Goal: Task Accomplishment & Management: Manage account settings

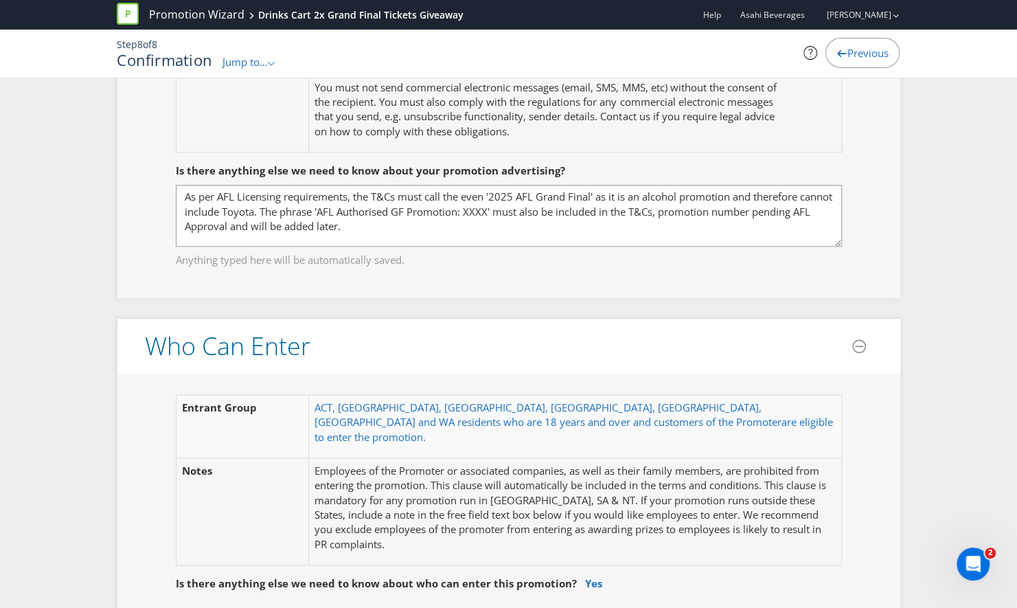
scroll to position [647, 0]
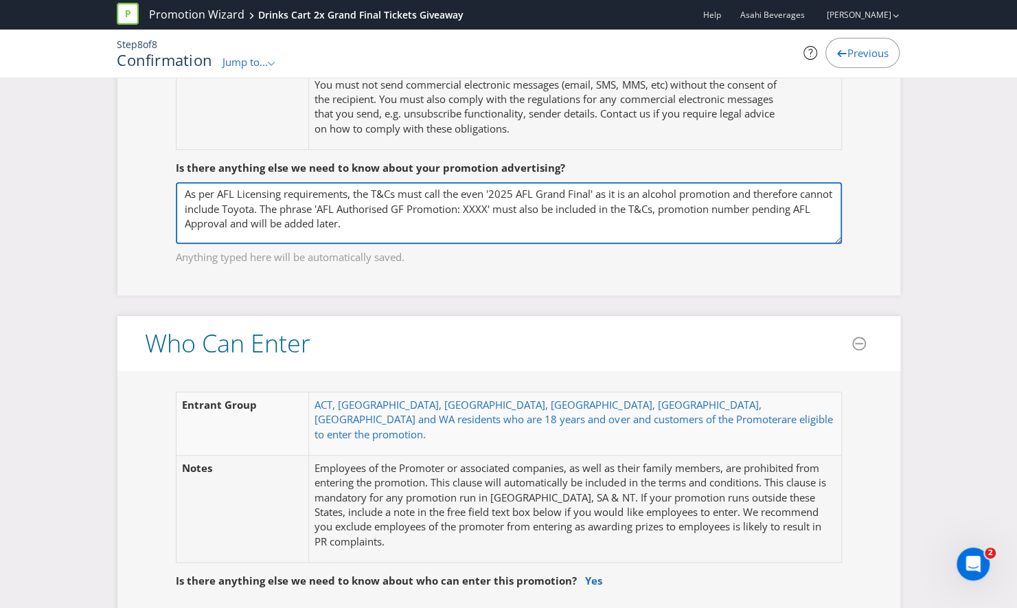
click at [489, 190] on textarea "As per AFL Licensing requirements, the T&Cs must call the even '2025 AFL Grand …" at bounding box center [509, 213] width 666 height 62
click at [498, 188] on textarea "As per AFL Licensing requirements, the T&Cs must call the event '2025 AFL Grand…" at bounding box center [509, 213] width 666 height 62
click at [211, 218] on textarea "As per AFL Licensing requirements, the T&Cs must call the event 'The 2025 AFL G…" at bounding box center [509, 213] width 666 height 62
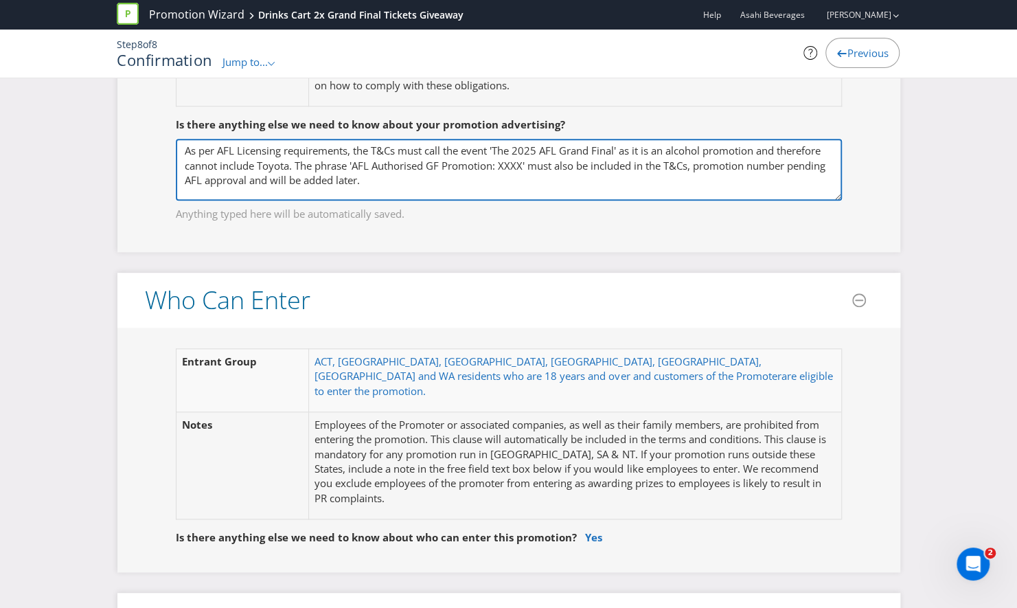
scroll to position [691, 0]
type textarea "As per AFL Licensing requirements, the T&Cs must call the event 'The 2025 AFL G…"
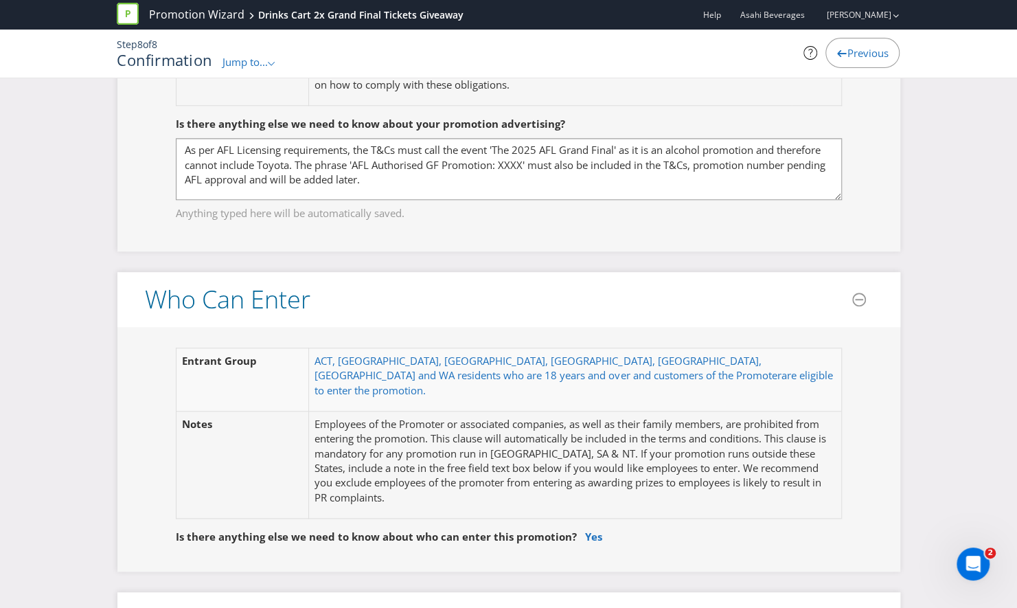
drag, startPoint x: 397, startPoint y: 167, endPoint x: 588, endPoint y: 225, distance: 199.4
click at [588, 225] on fieldset "Is there anything else we need to know about your promotion advertising? As per…" at bounding box center [509, 159] width 728 height 141
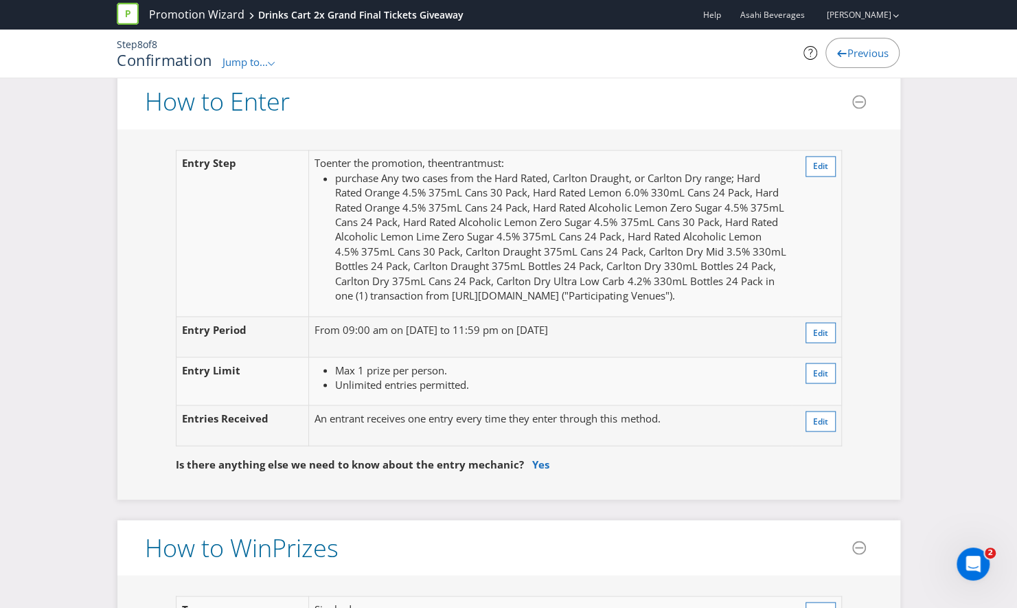
scroll to position [1180, 0]
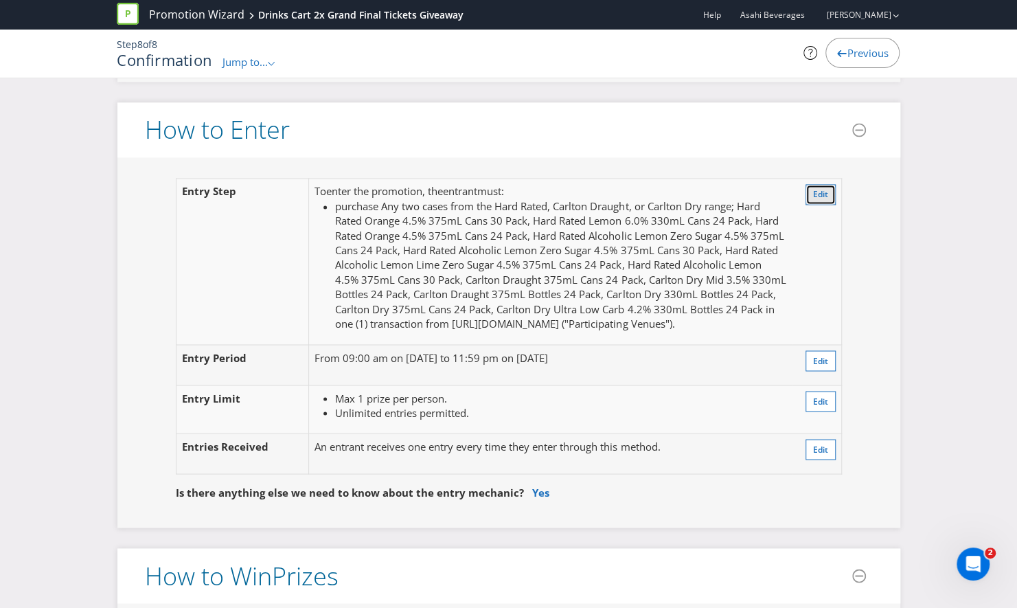
click at [813, 188] on span "Edit" at bounding box center [820, 194] width 15 height 12
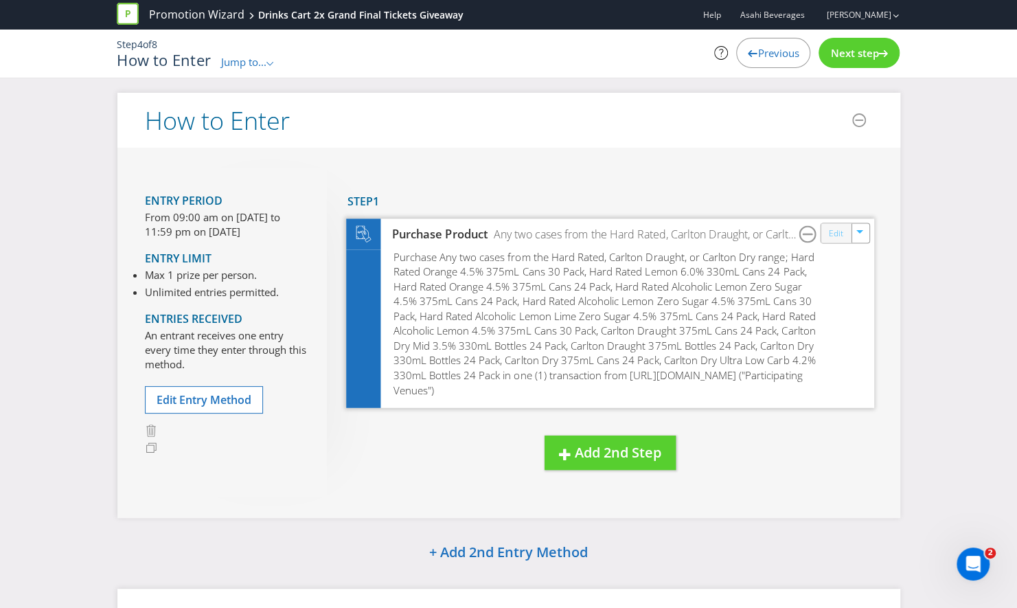
click at [838, 231] on link "Edit" at bounding box center [835, 233] width 14 height 16
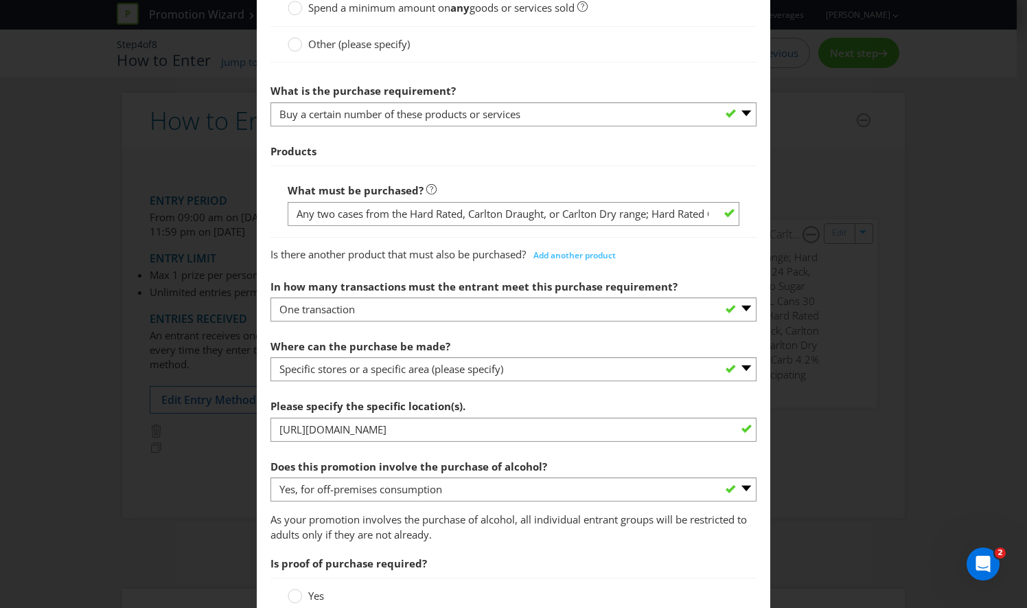
scroll to position [534, 0]
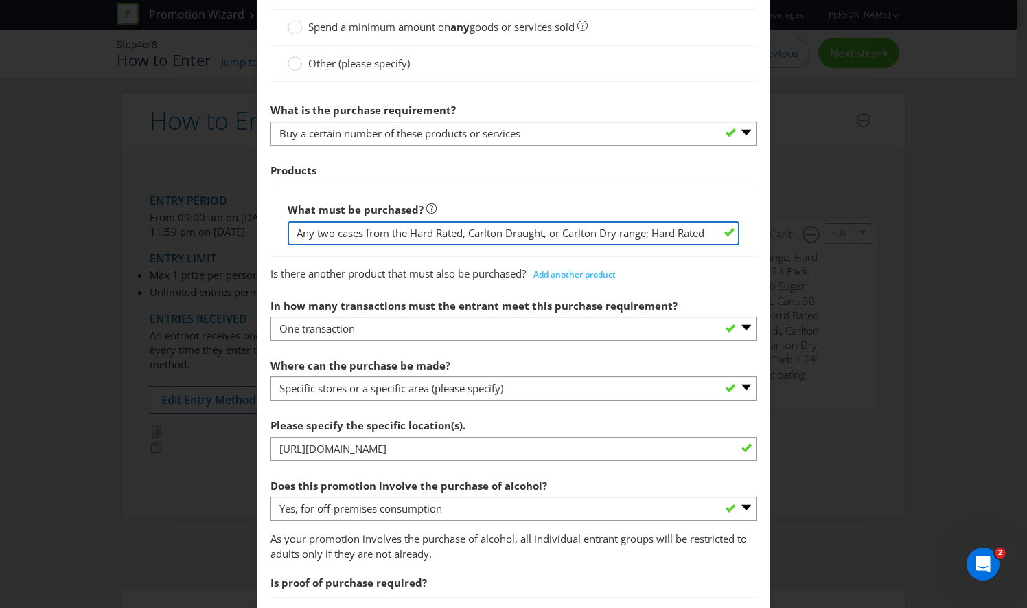
drag, startPoint x: 306, startPoint y: 231, endPoint x: 196, endPoint y: 225, distance: 110.0
click at [196, 225] on div "How to Enter To enter the entrant must... Make a Purchase Connect on Social Med…" at bounding box center [513, 304] width 1027 height 608
click at [481, 231] on input "Any two cases from the Hard Rated, Carlton Draught, or Carlton Dry range; Hard …" at bounding box center [514, 233] width 452 height 24
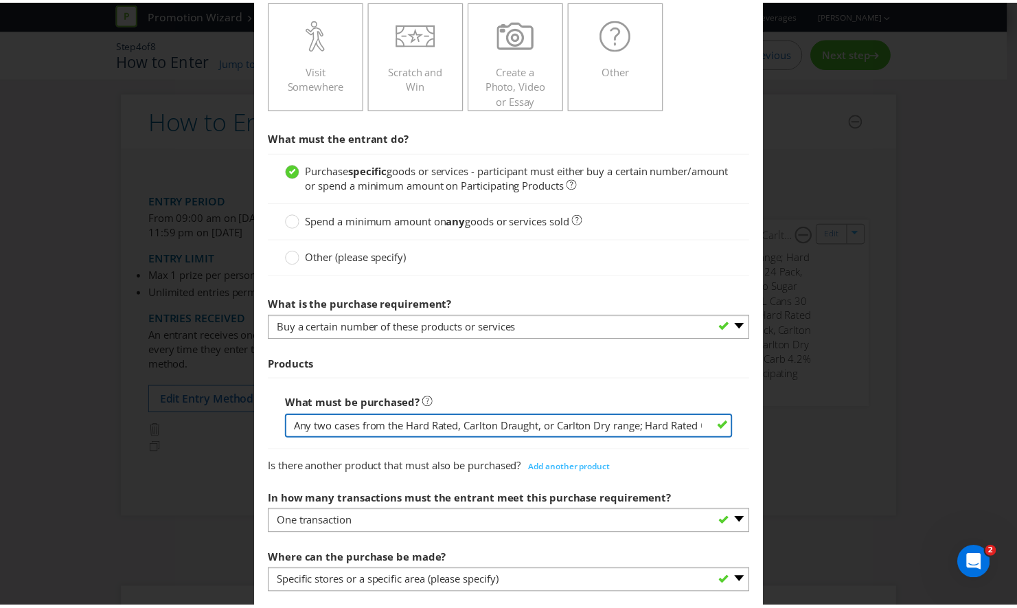
scroll to position [916, 0]
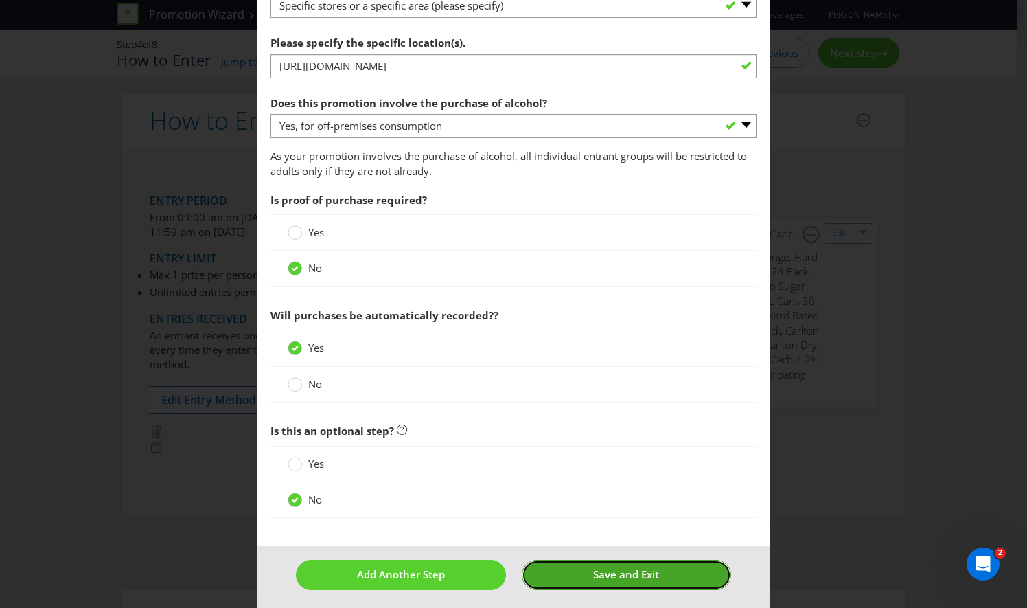
click at [603, 570] on span "Save and Exit" at bounding box center [626, 574] width 66 height 14
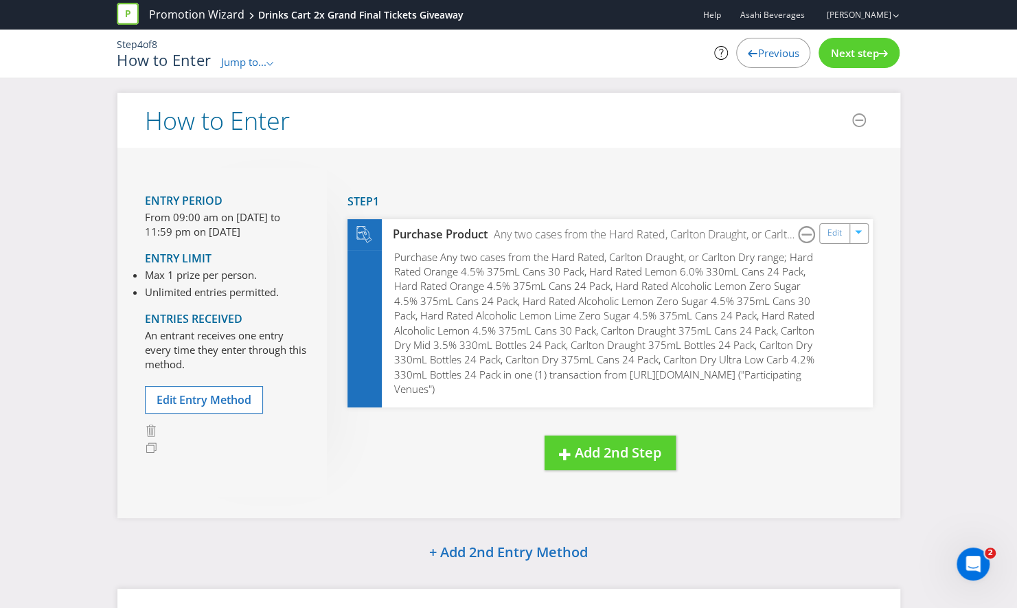
click at [856, 50] on span "Next step" at bounding box center [854, 53] width 48 height 14
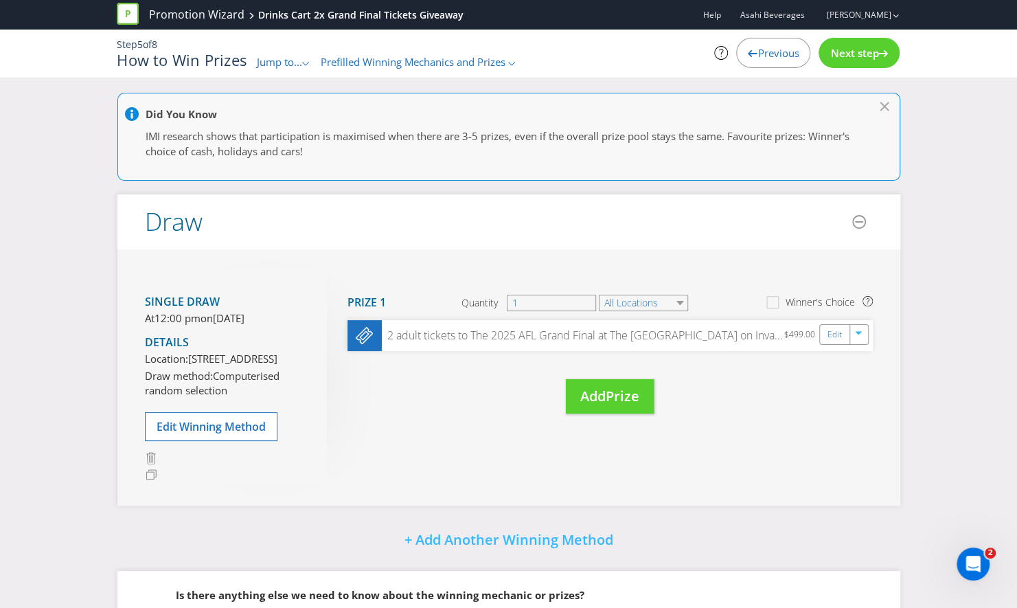
click at [856, 50] on span "Next step" at bounding box center [854, 53] width 48 height 14
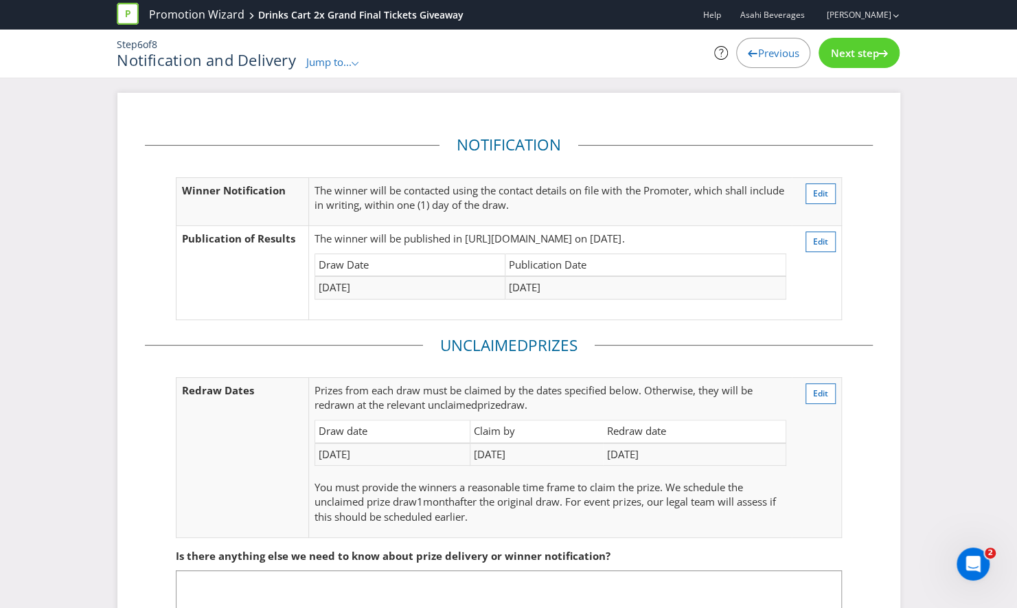
click at [839, 49] on span "Next step" at bounding box center [854, 53] width 48 height 14
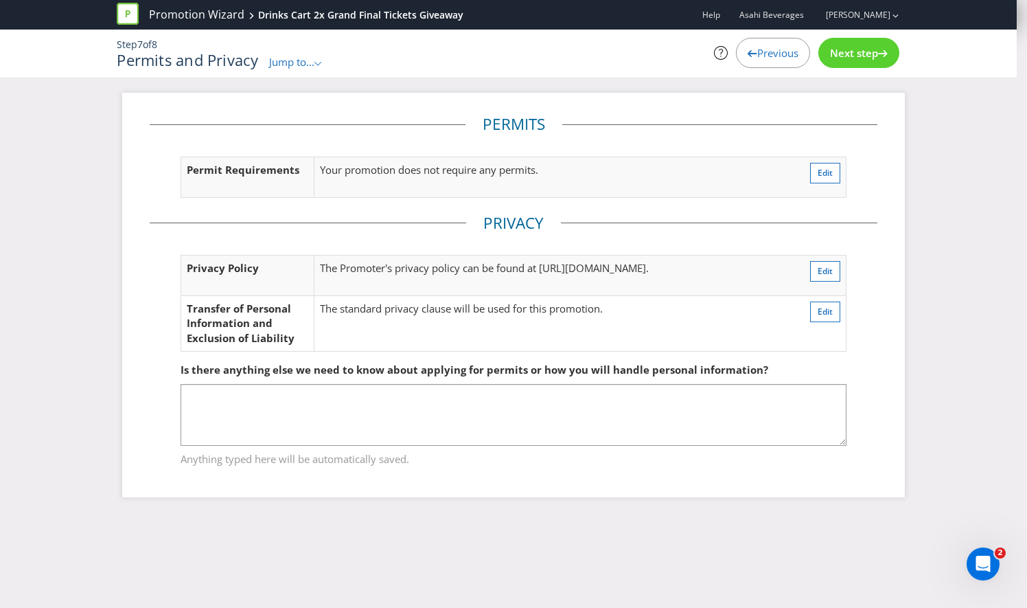
click at [839, 49] on span "Next step" at bounding box center [854, 53] width 48 height 14
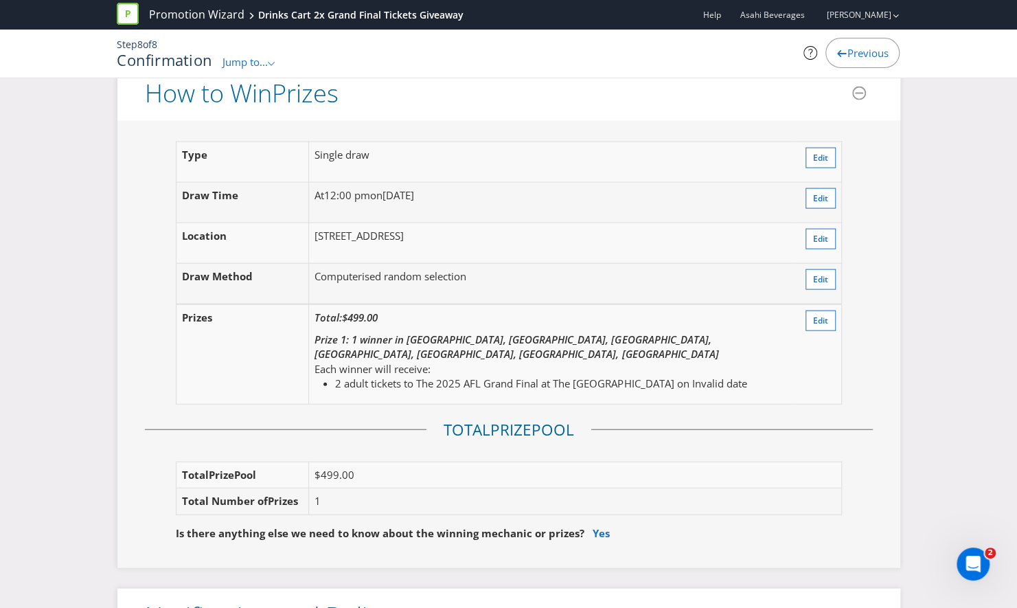
scroll to position [1664, 0]
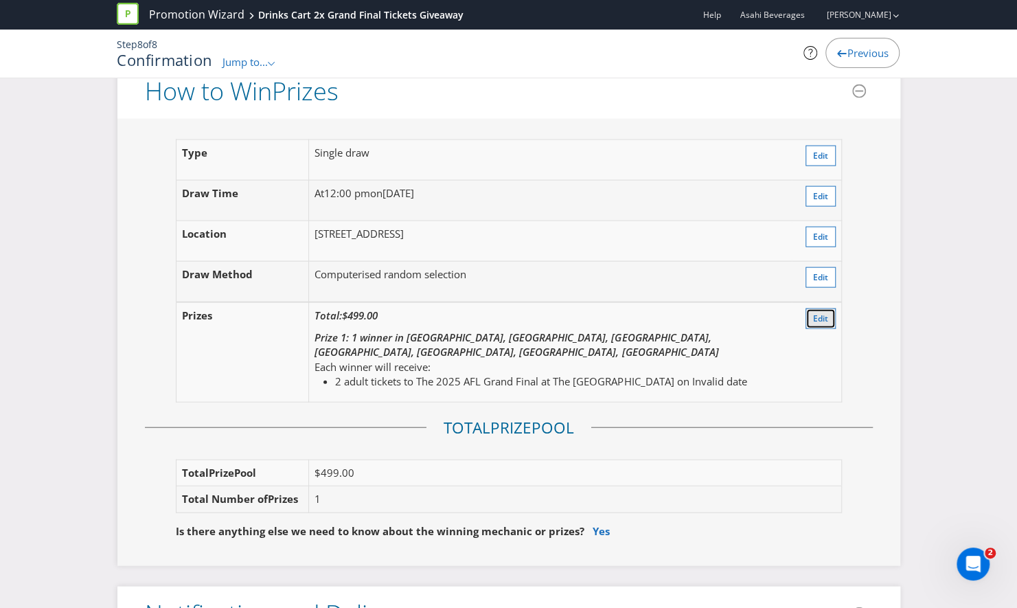
click at [825, 312] on span "Edit" at bounding box center [820, 318] width 15 height 12
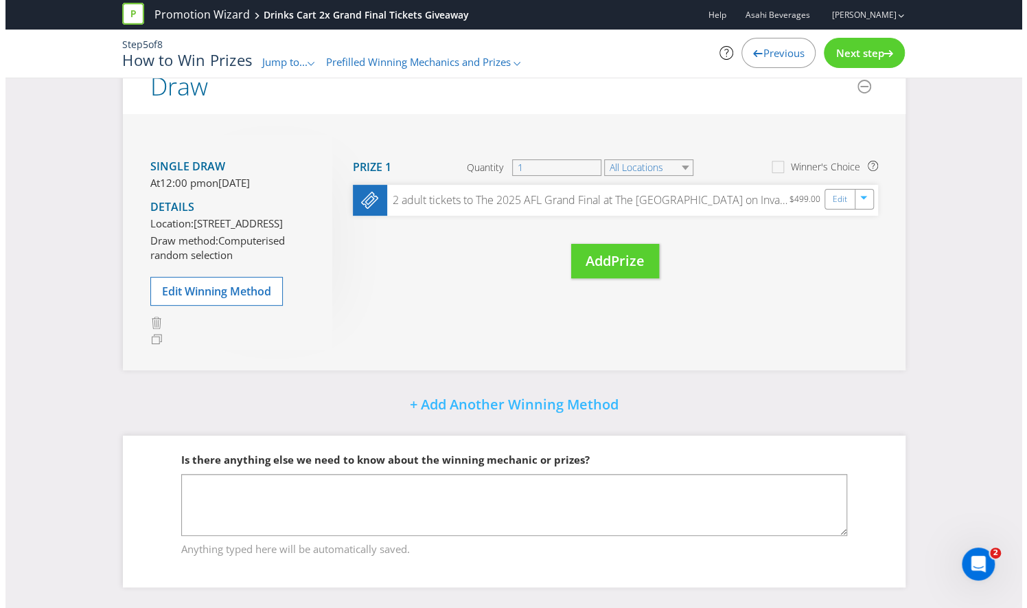
scroll to position [38, 0]
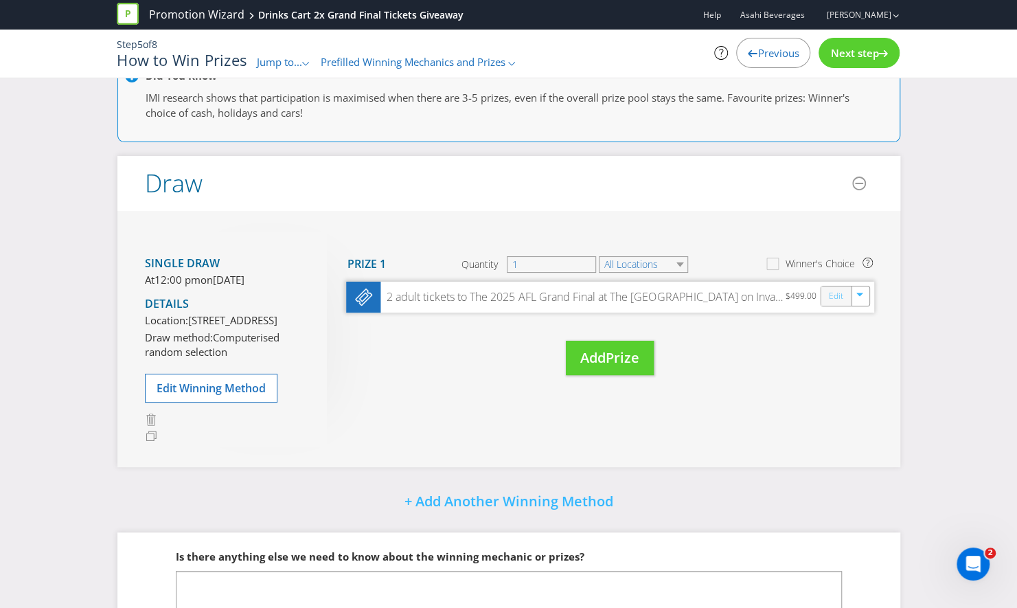
click at [830, 293] on link "Edit" at bounding box center [835, 296] width 14 height 16
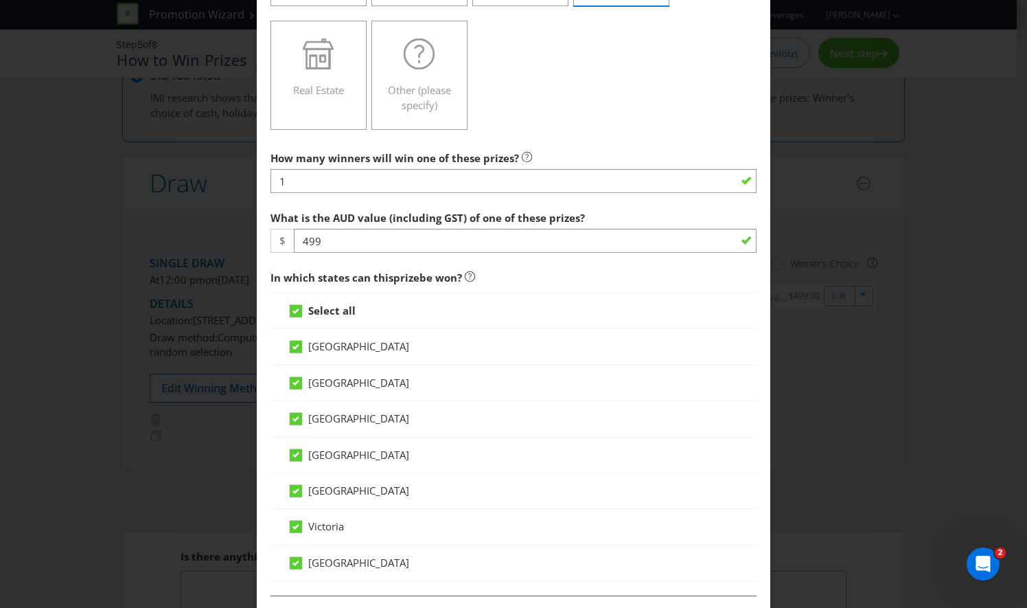
scroll to position [445, 0]
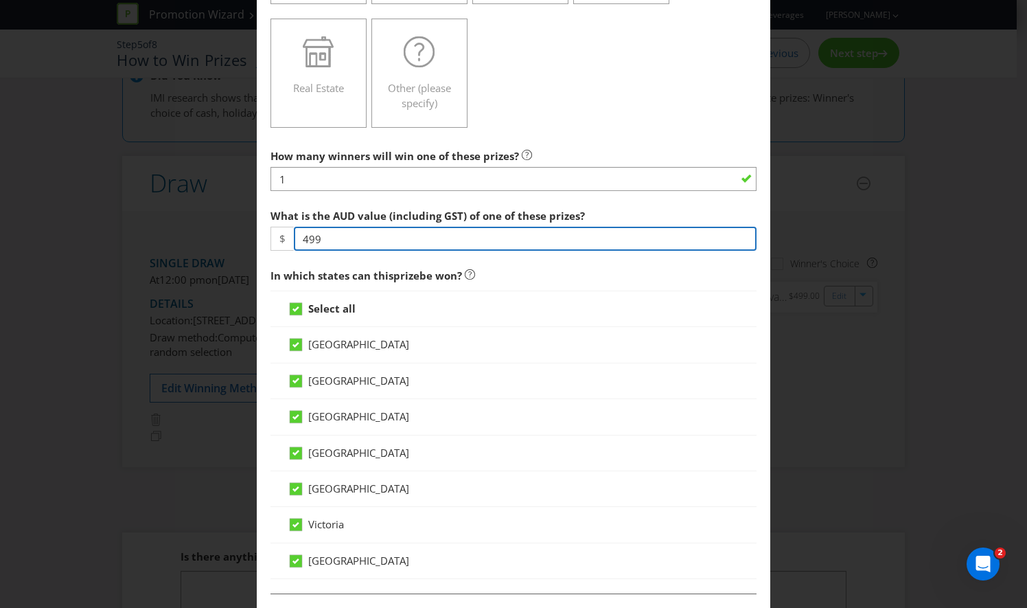
drag, startPoint x: 391, startPoint y: 247, endPoint x: 276, endPoint y: 240, distance: 115.6
click at [276, 240] on div "$ 499" at bounding box center [514, 239] width 486 height 24
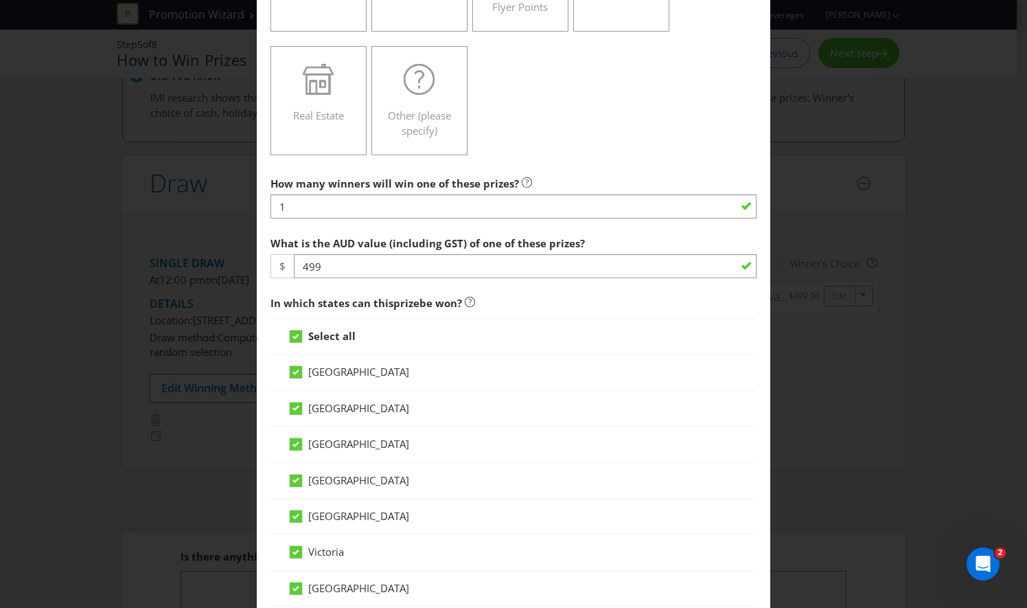
scroll to position [368, 0]
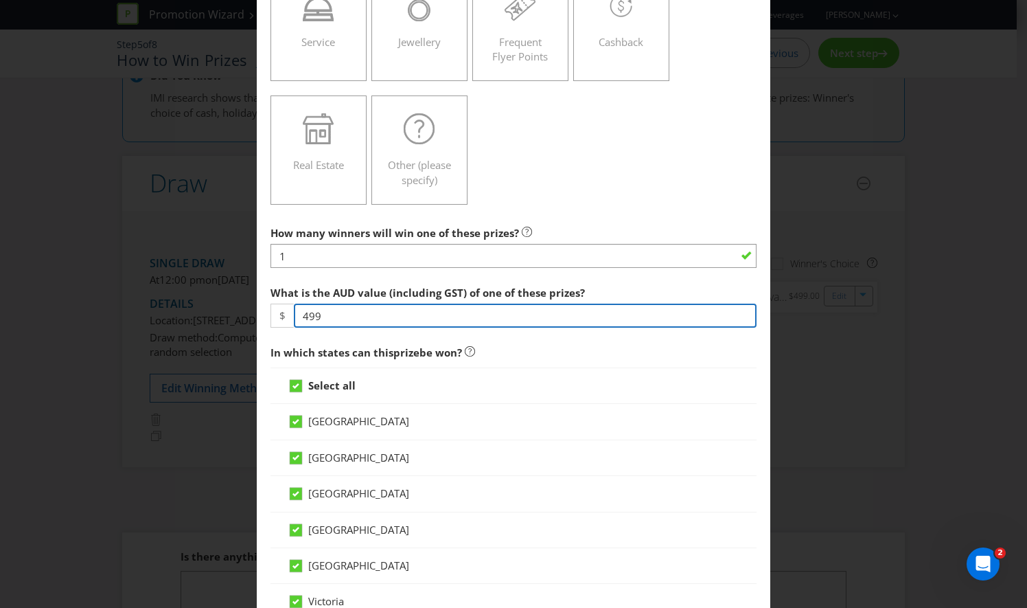
click at [343, 311] on input "499" at bounding box center [525, 315] width 463 height 24
type input "4"
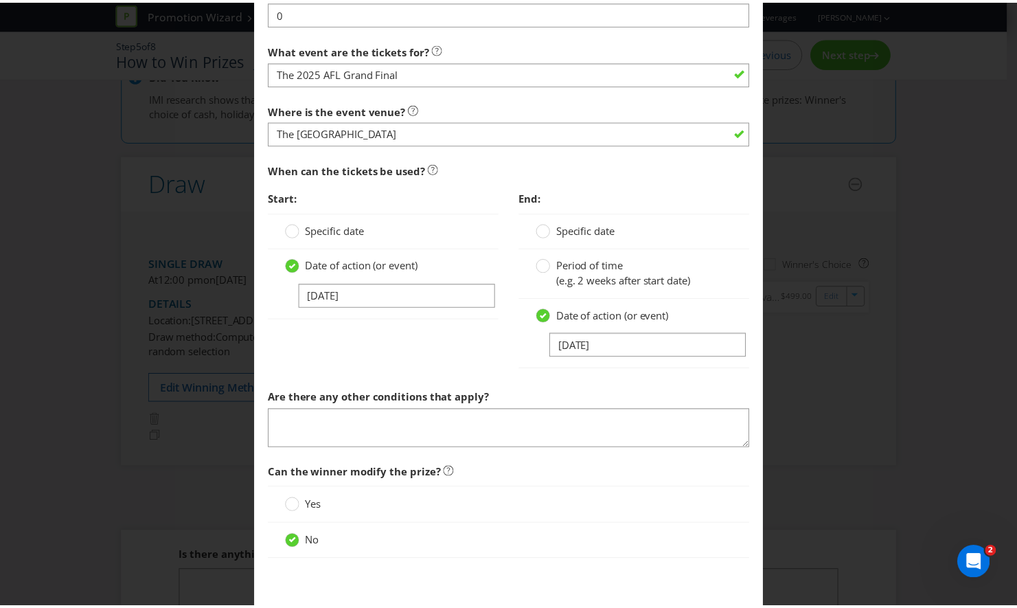
scroll to position [1206, 0]
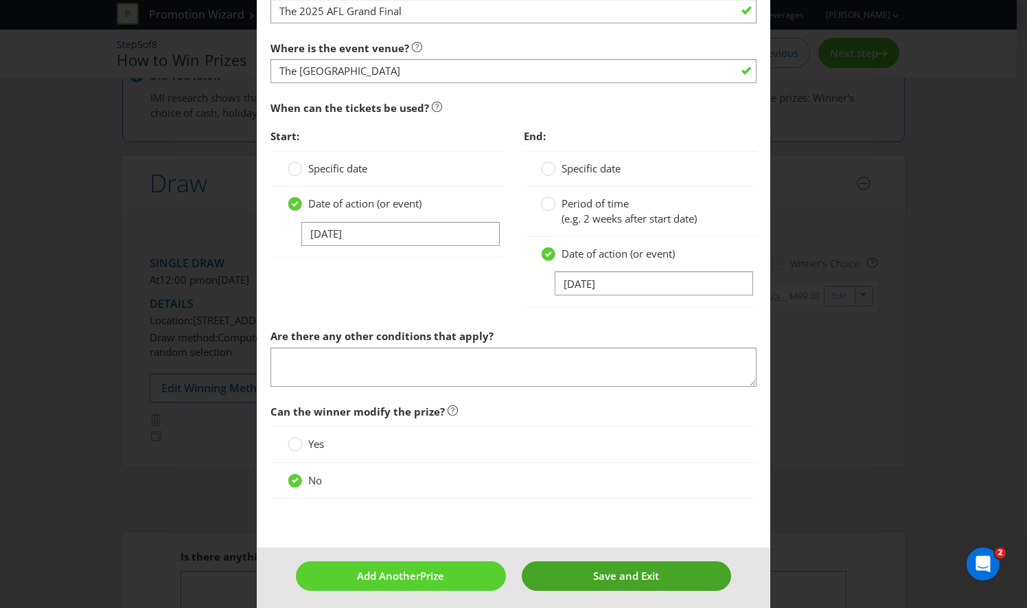
type input "899"
click at [615, 574] on span "Save and Exit" at bounding box center [626, 576] width 66 height 14
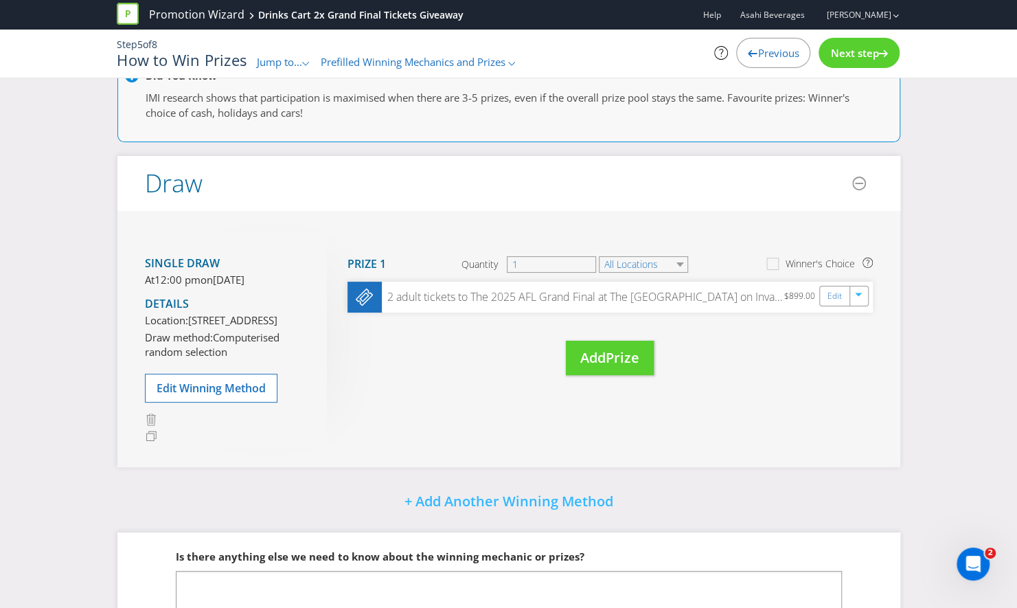
click at [849, 63] on div "Next step" at bounding box center [858, 53] width 81 height 30
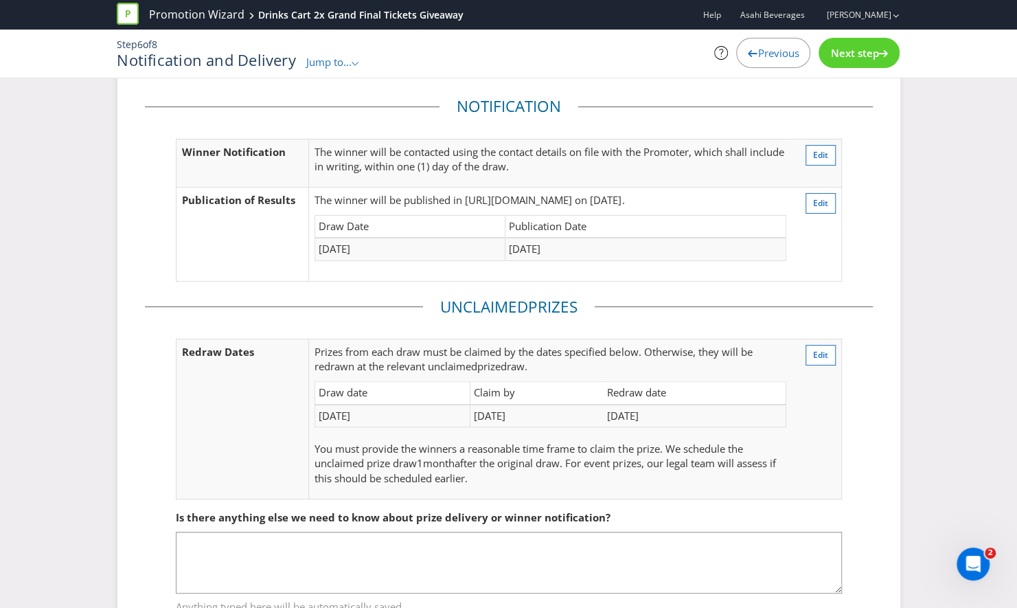
click at [849, 63] on div "Next step" at bounding box center [858, 53] width 81 height 30
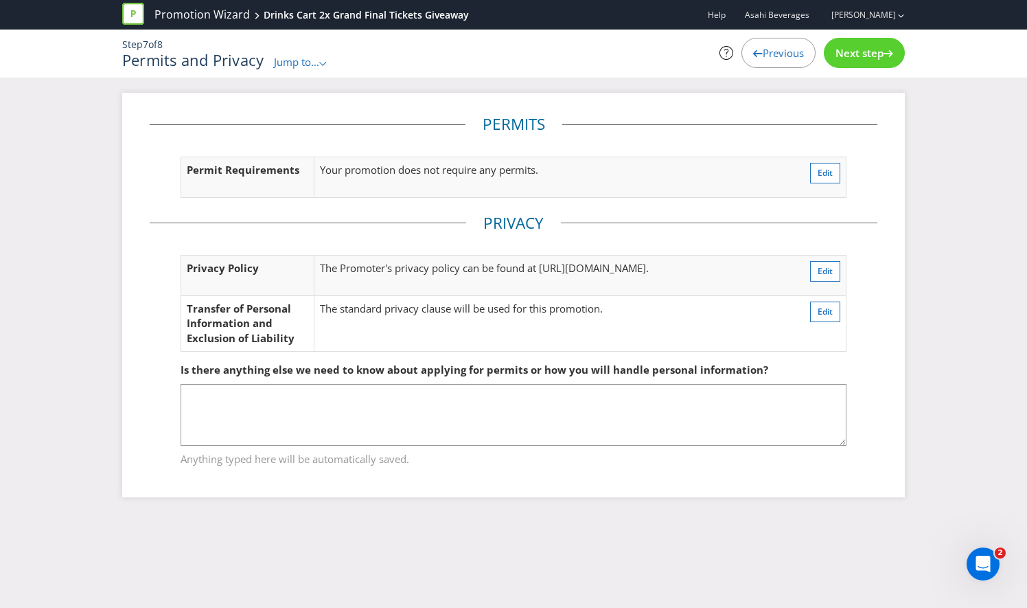
click at [849, 63] on div "Next step" at bounding box center [864, 53] width 81 height 30
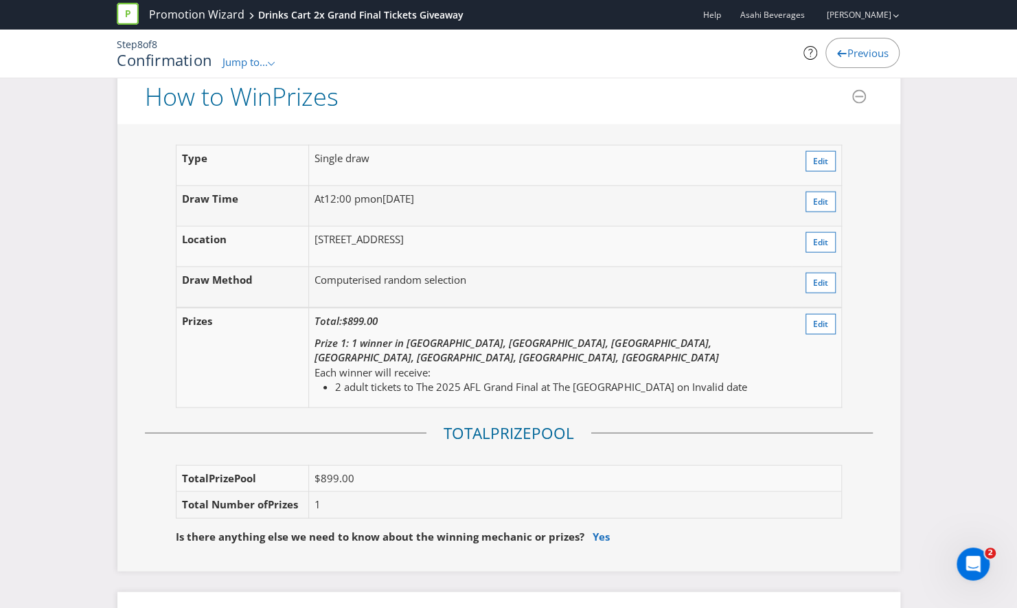
scroll to position [1658, 0]
click at [824, 314] on button "Edit" at bounding box center [820, 324] width 30 height 21
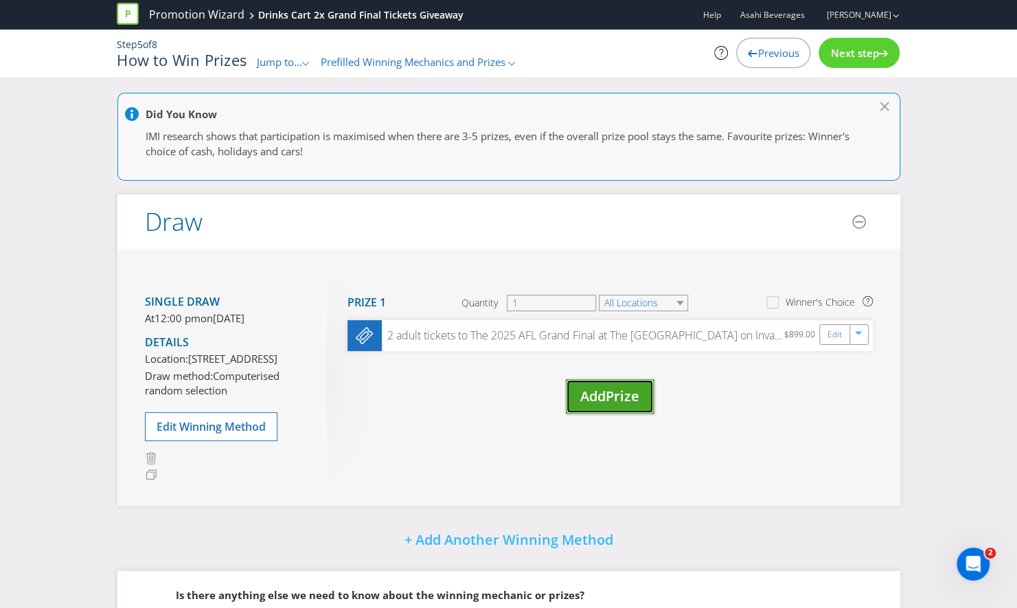
click at [583, 395] on span "Add" at bounding box center [592, 396] width 25 height 19
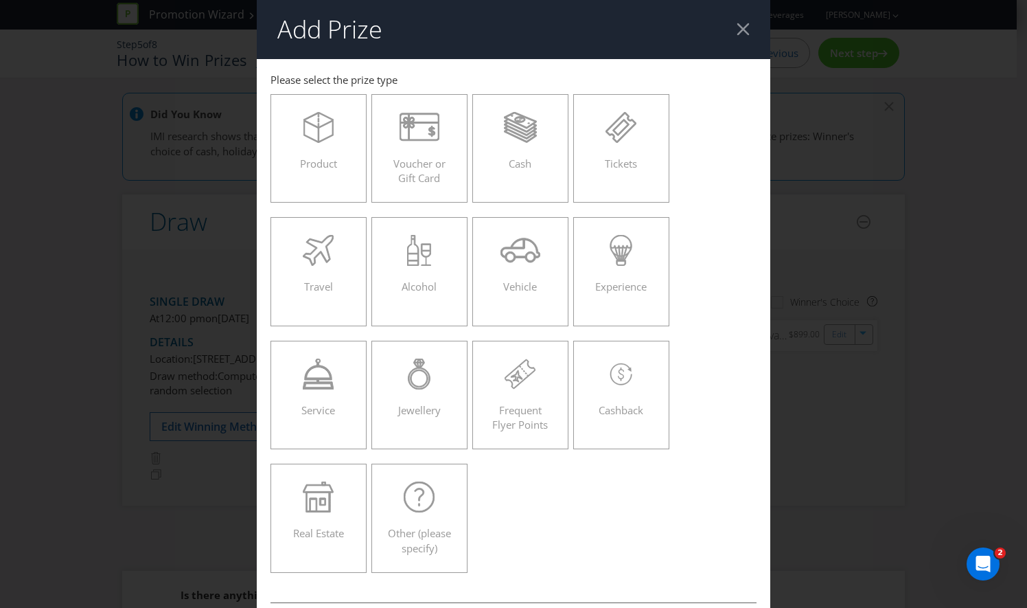
click at [741, 31] on div at bounding box center [743, 29] width 13 height 13
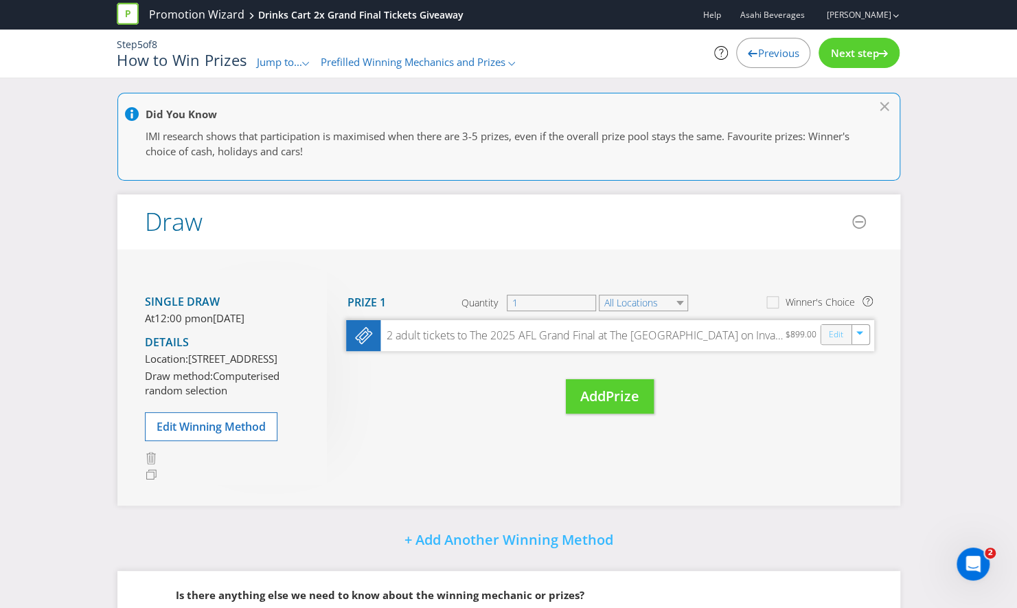
click at [838, 337] on link "Edit" at bounding box center [835, 334] width 14 height 16
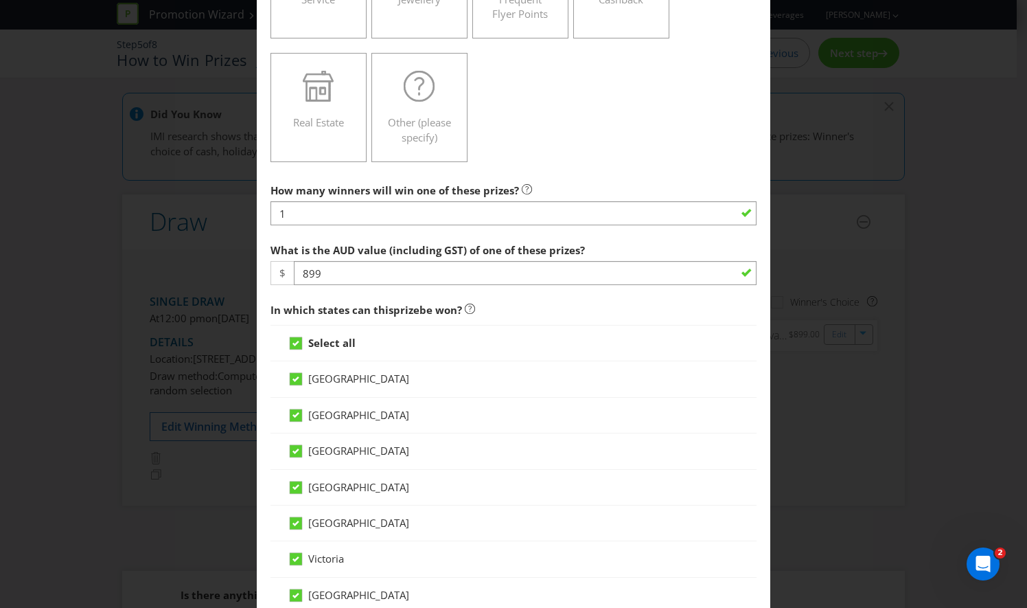
scroll to position [409, 0]
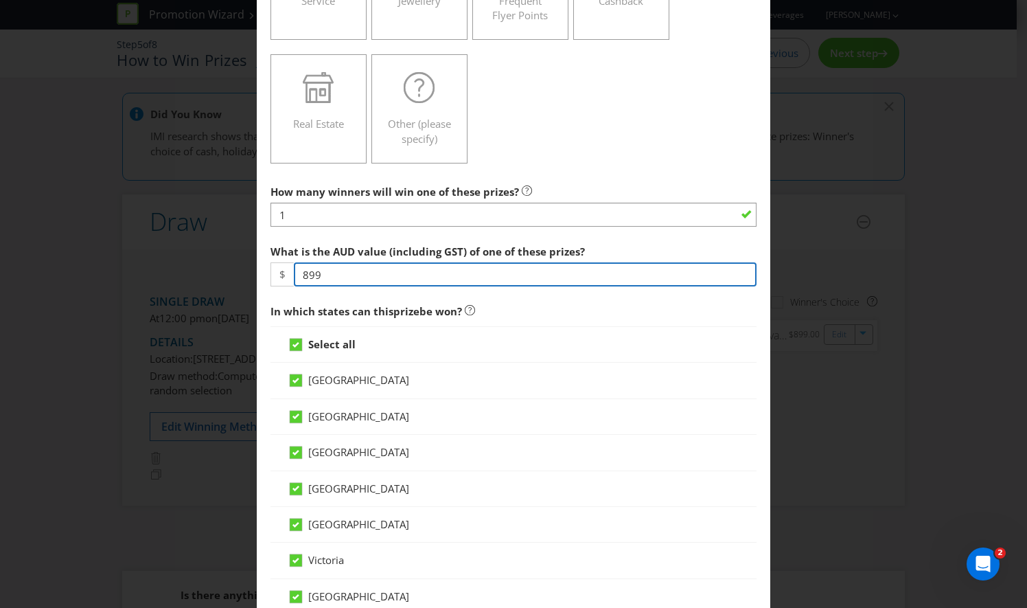
drag, startPoint x: 328, startPoint y: 273, endPoint x: 236, endPoint y: 235, distance: 99.7
click at [236, 235] on div "Edit Prize [GEOGRAPHIC_DATA] [GEOGRAPHIC_DATA] [GEOGRAPHIC_DATA] [GEOGRAPHIC_DA…" at bounding box center [513, 304] width 1027 height 608
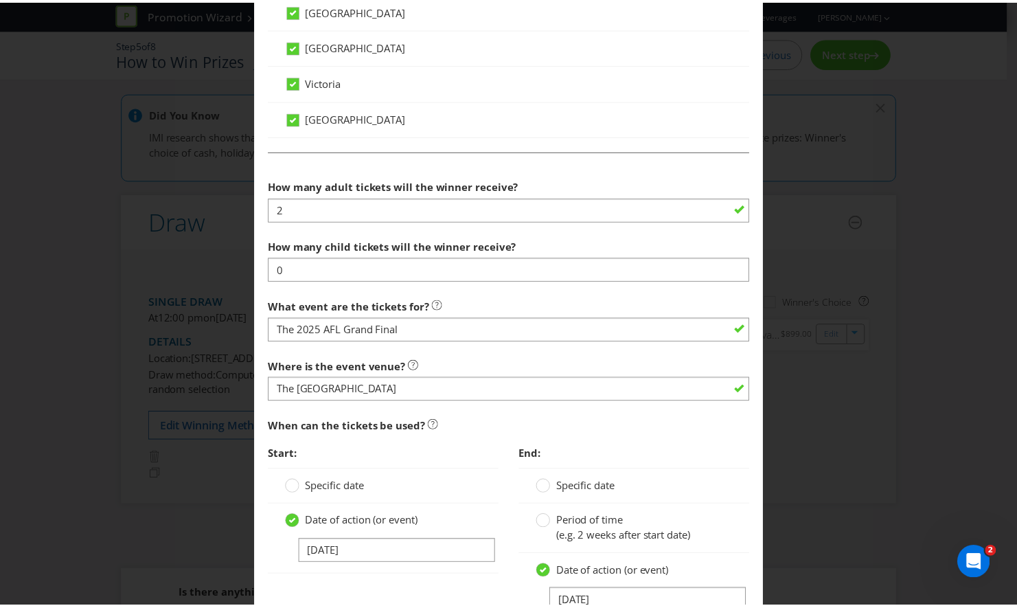
scroll to position [1206, 0]
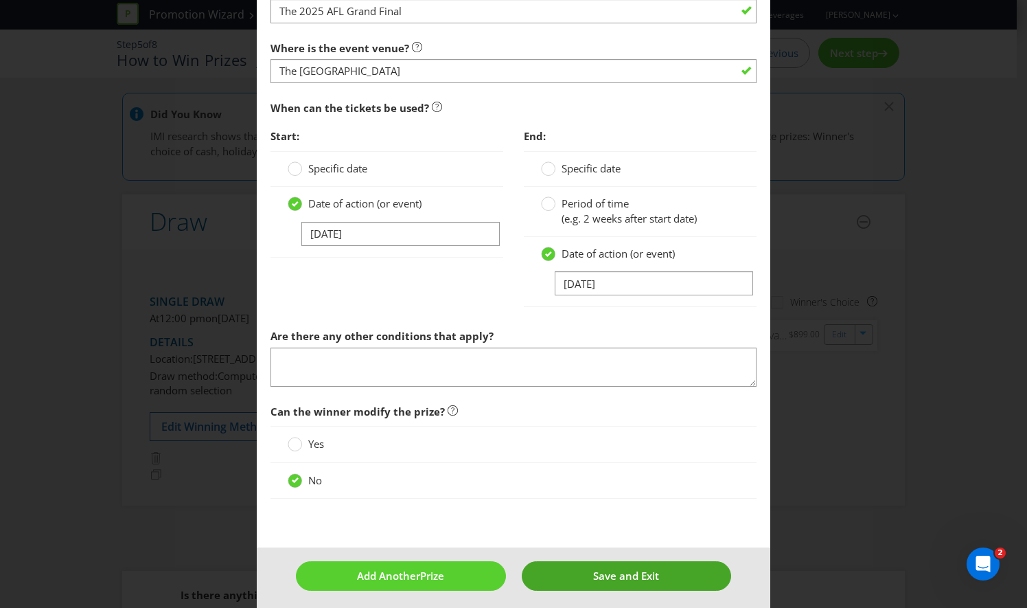
type input "1200"
click at [595, 569] on span "Save and Exit" at bounding box center [626, 576] width 66 height 14
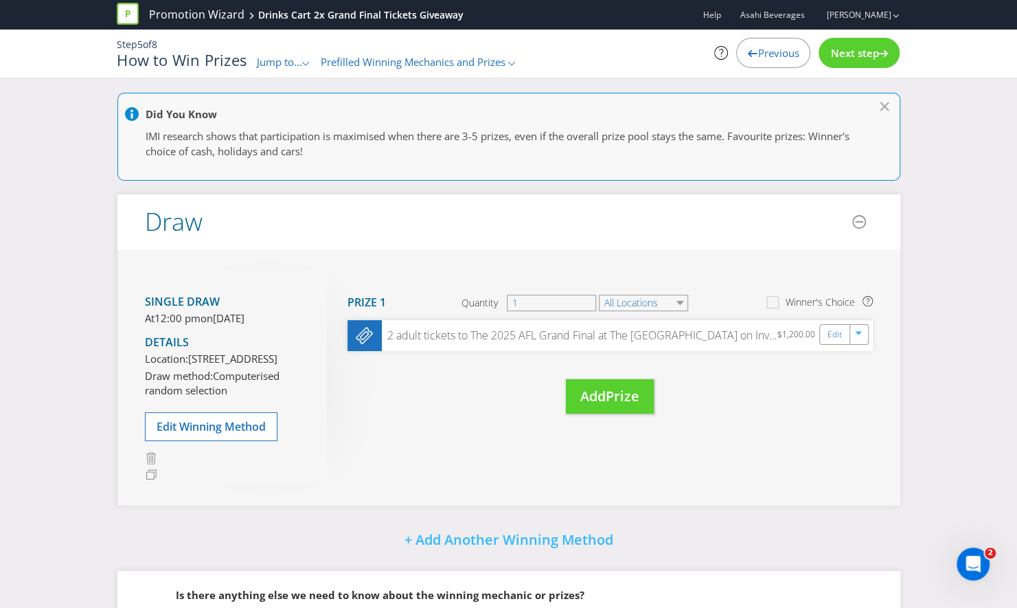
click at [865, 62] on div "Next step" at bounding box center [858, 53] width 81 height 30
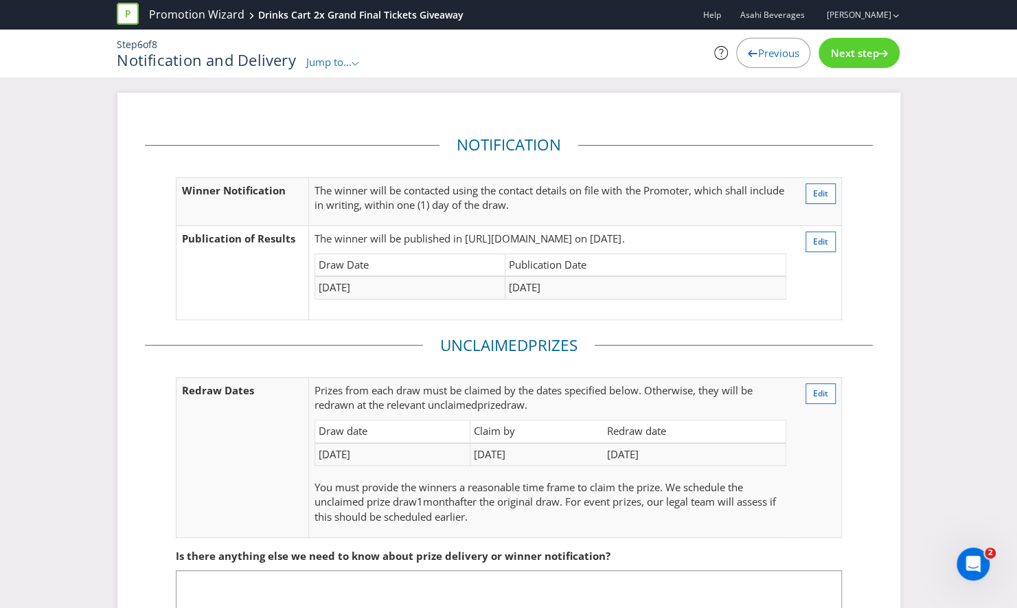
click at [865, 62] on div "Next step" at bounding box center [858, 53] width 81 height 30
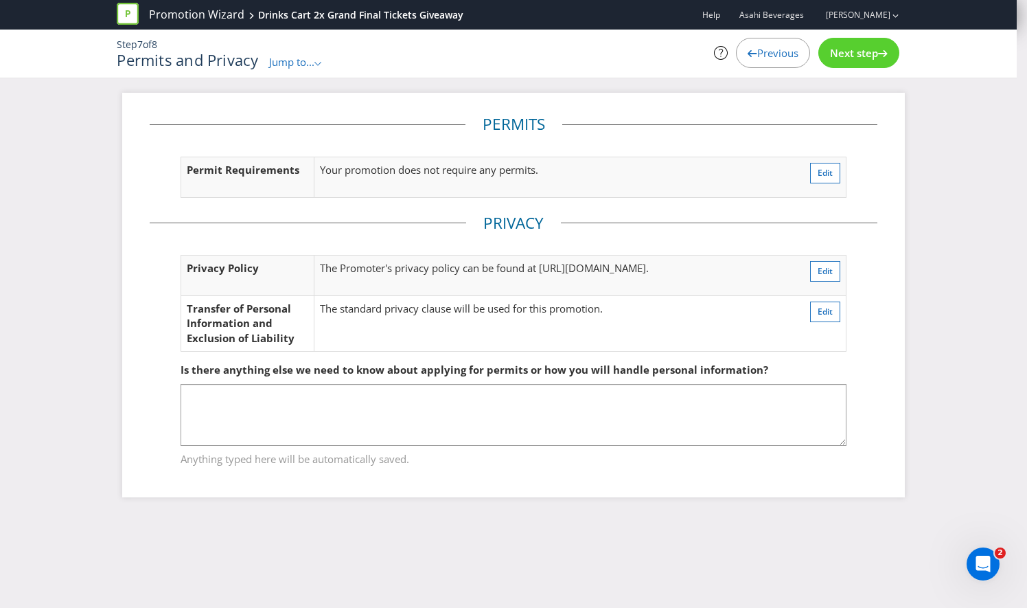
click at [865, 62] on div "Next step" at bounding box center [858, 53] width 81 height 30
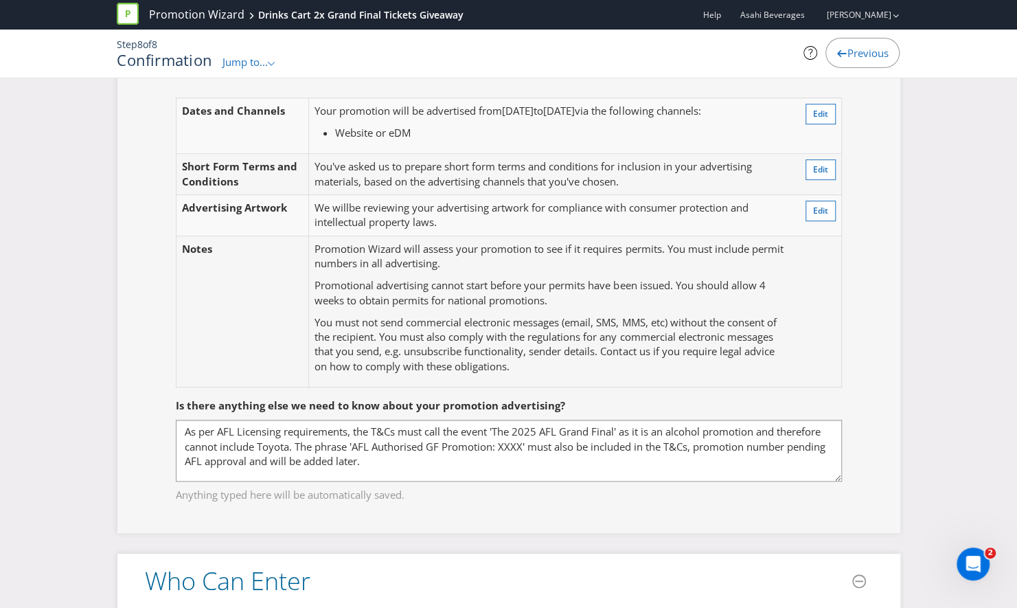
scroll to position [588, 0]
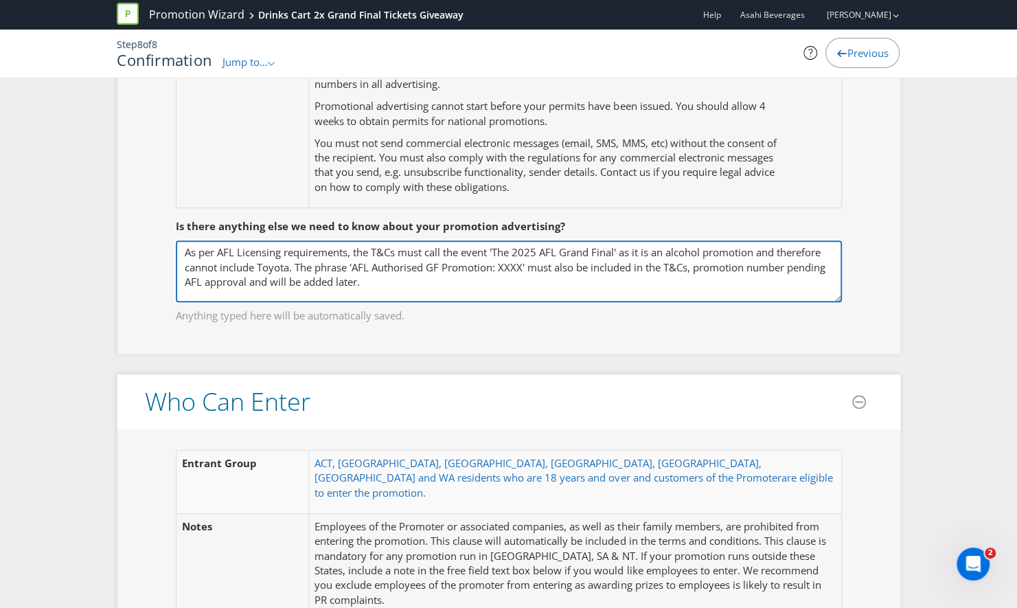
click at [371, 282] on textarea "As per AFL Licensing requirements, the T&Cs must call the event 'The 2025 AFL G…" at bounding box center [509, 271] width 666 height 62
click at [508, 279] on textarea "As per AFL Licensing requirements, the T&Cs must call the event 'The 2025 AFL G…" at bounding box center [509, 271] width 666 height 62
click at [726, 277] on textarea "As per AFL Licensing requirements, the T&Cs must call the event 'The 2025 AFL G…" at bounding box center [509, 271] width 666 height 62
click at [817, 276] on textarea "As per AFL Licensing requirements, the T&Cs must call the event 'The 2025 AFL G…" at bounding box center [509, 271] width 666 height 62
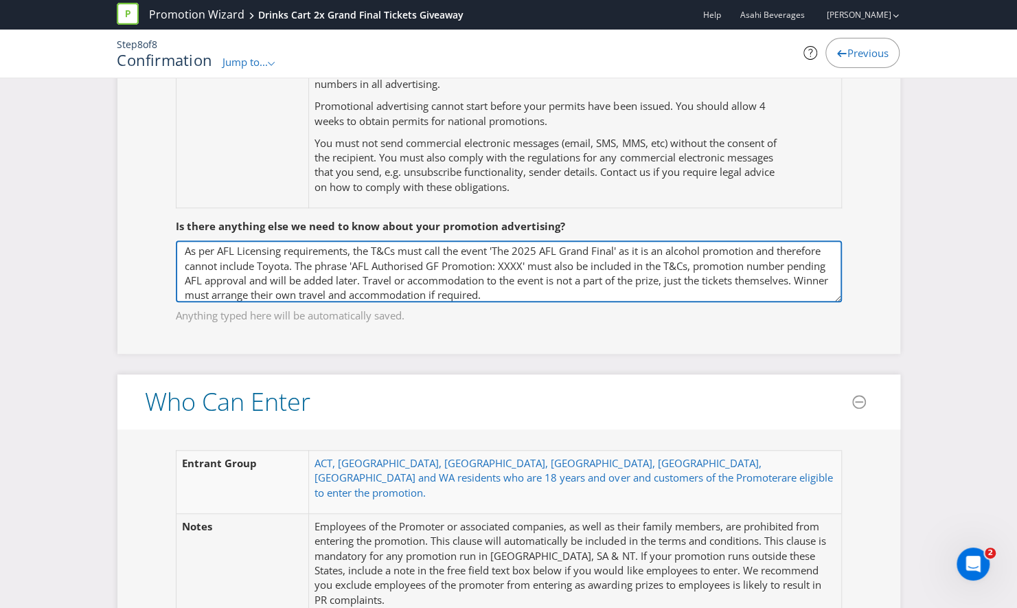
type textarea "As per AFL Licensing requirements, the T&Cs must call the event 'The 2025 AFL G…"
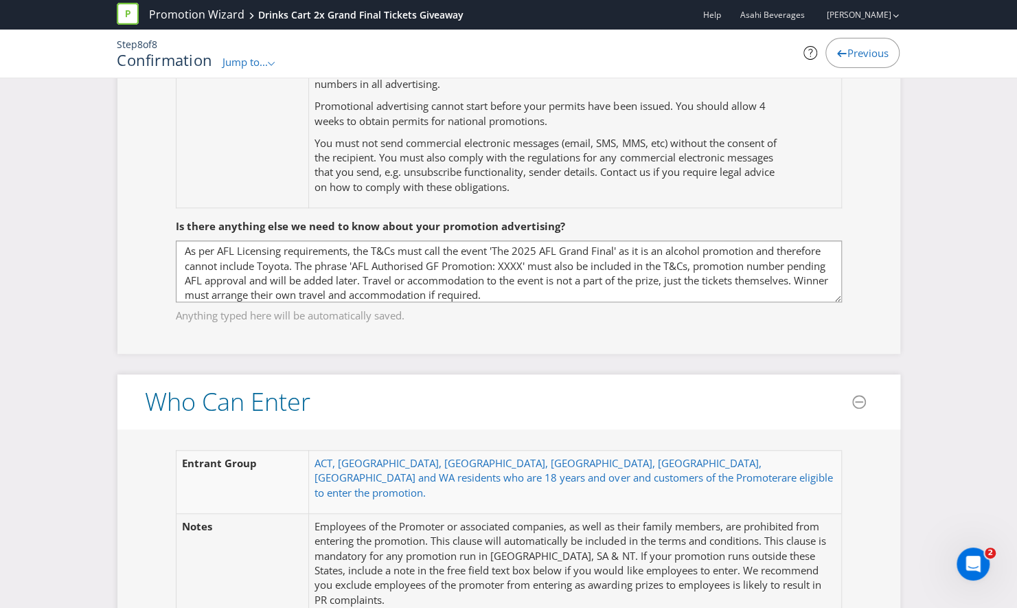
click at [576, 401] on header "Who Can Enter" at bounding box center [508, 401] width 783 height 55
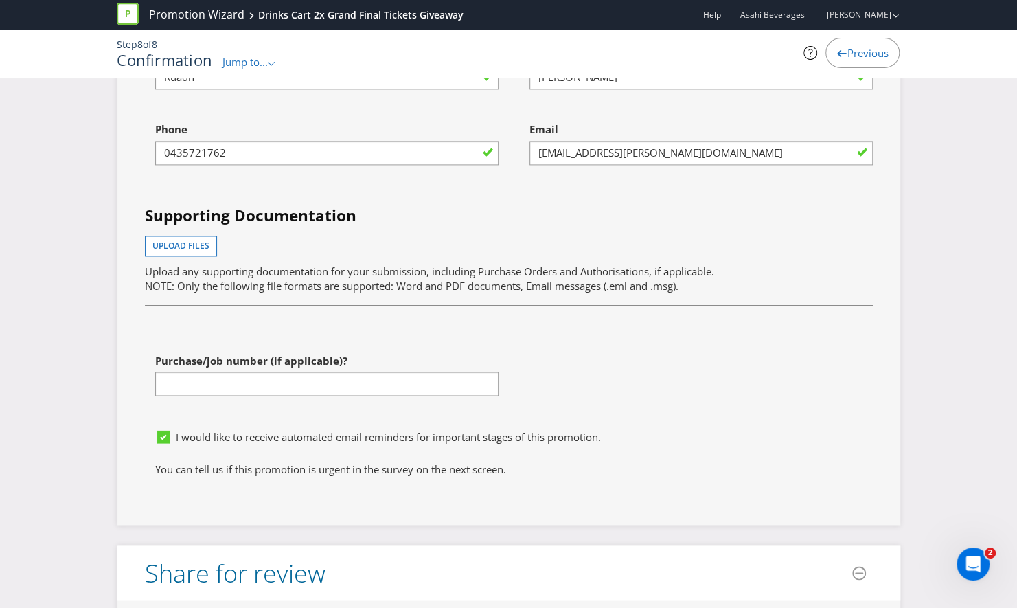
scroll to position [4179, 0]
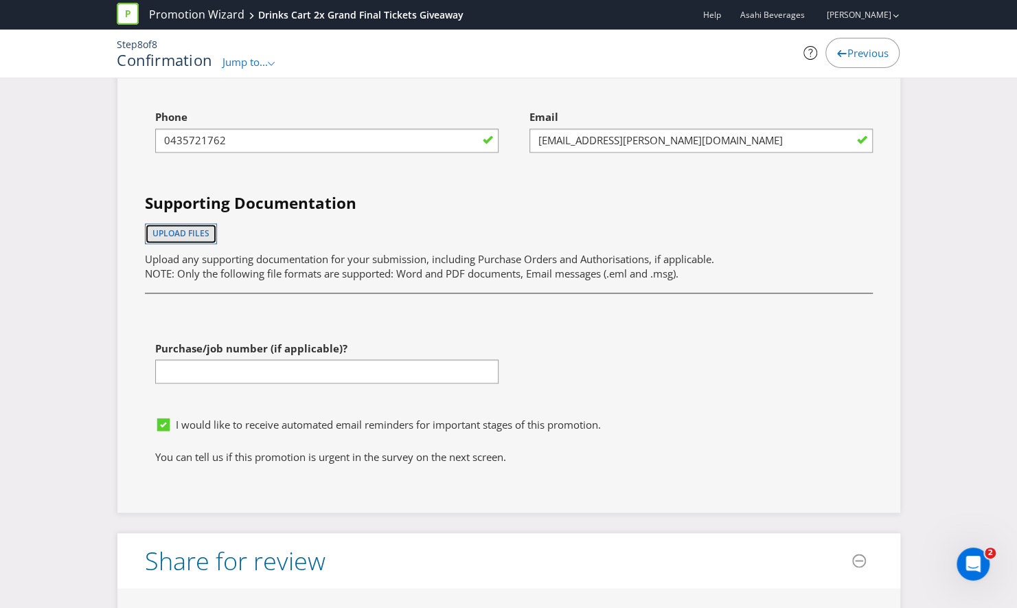
click at [181, 227] on span "Upload files" at bounding box center [180, 233] width 57 height 12
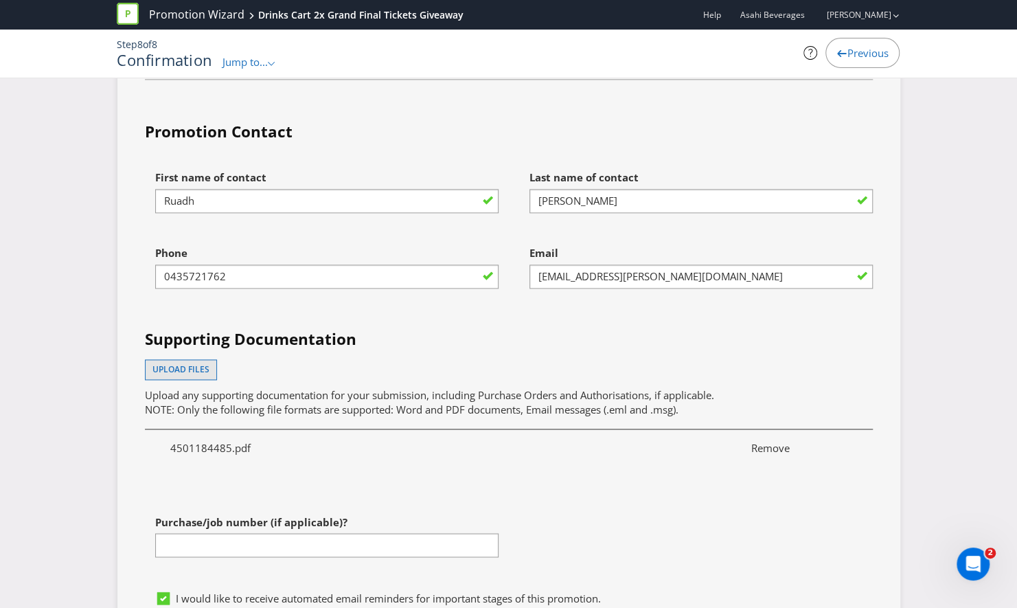
scroll to position [4040, 0]
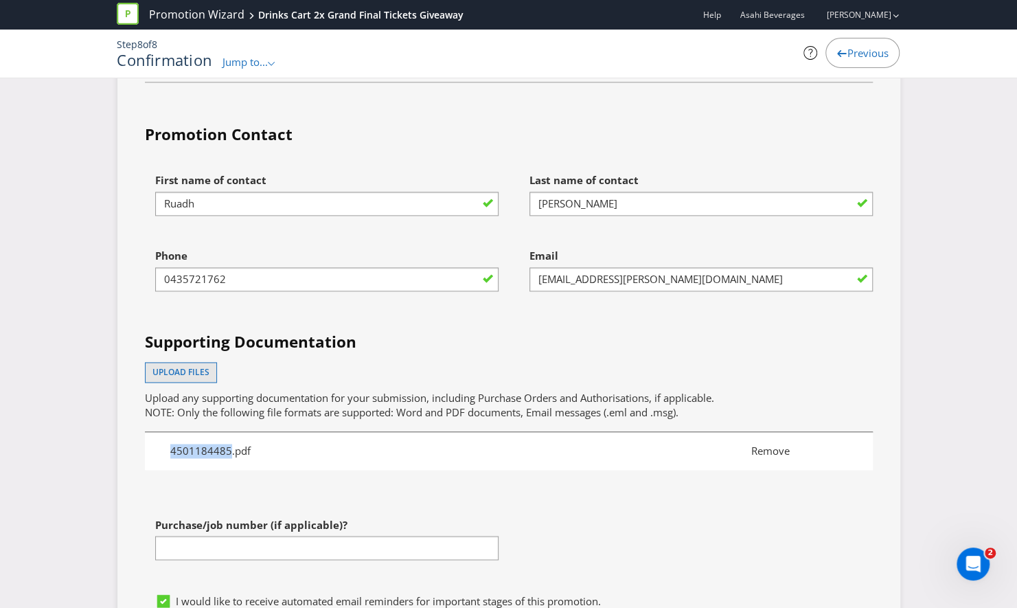
drag, startPoint x: 228, startPoint y: 403, endPoint x: 163, endPoint y: 404, distance: 64.6
click at [163, 444] on p "4501184485.pdf" at bounding box center [450, 451] width 581 height 14
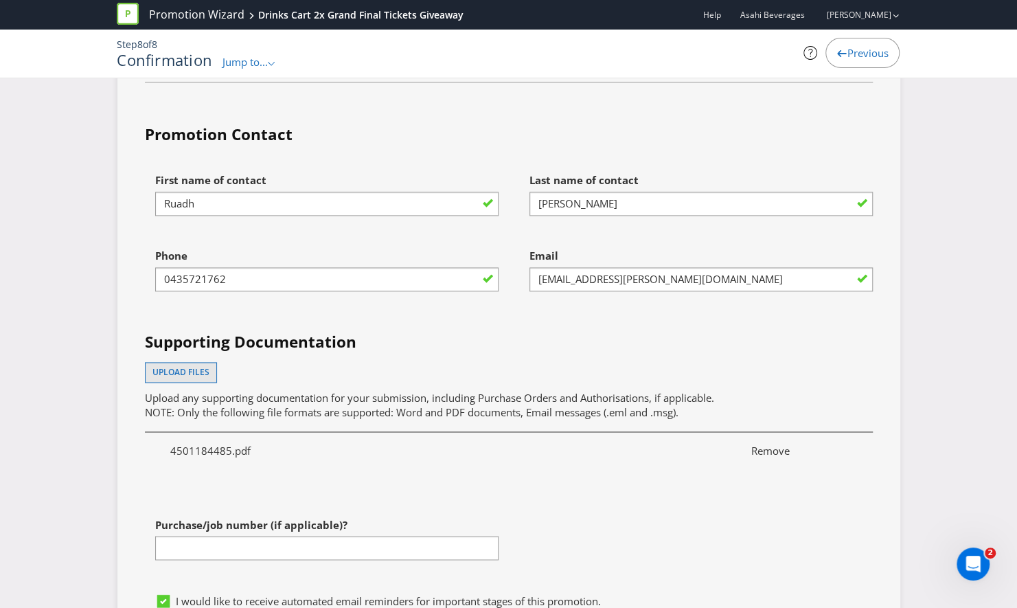
drag, startPoint x: 163, startPoint y: 404, endPoint x: 302, endPoint y: 450, distance: 145.9
click at [302, 450] on div "First name of contact [PERSON_NAME] Last name of contact [PERSON_NAME] Phone [P…" at bounding box center [509, 376] width 748 height 420
click at [183, 362] on button "Upload files" at bounding box center [181, 372] width 72 height 21
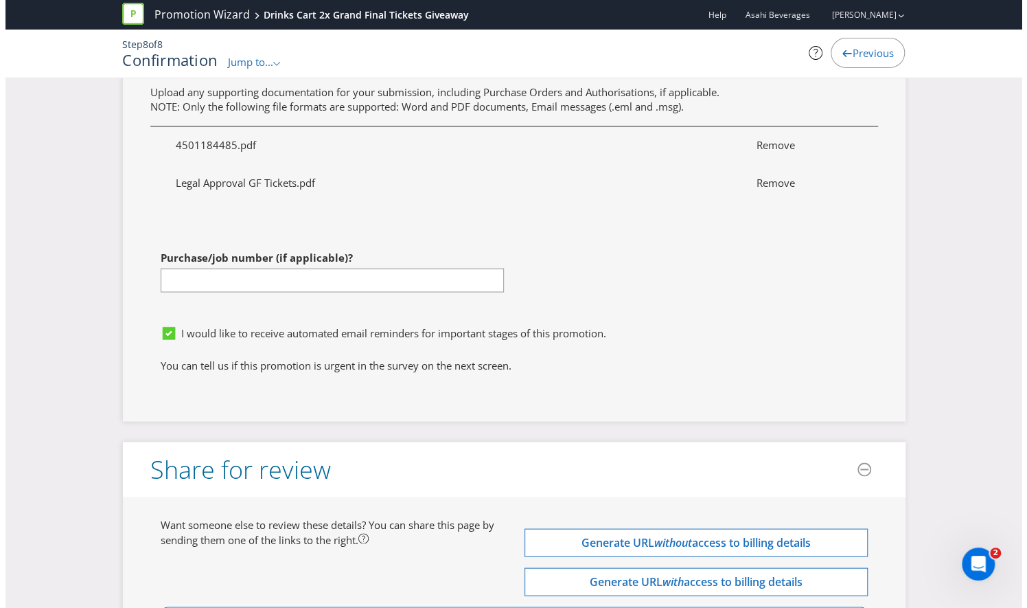
scroll to position [4486, 0]
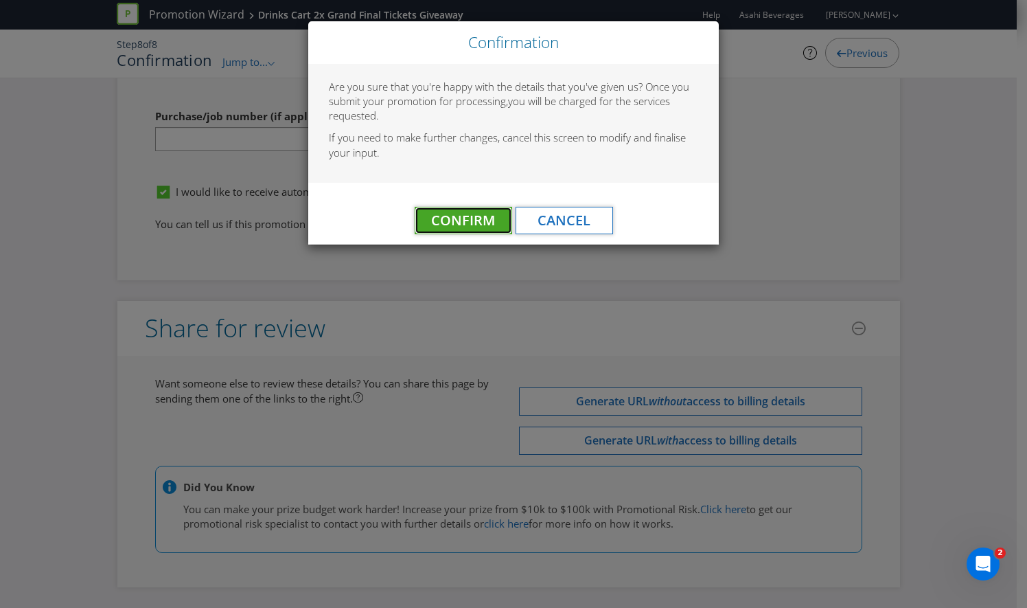
click at [461, 222] on span "Confirm" at bounding box center [463, 220] width 64 height 19
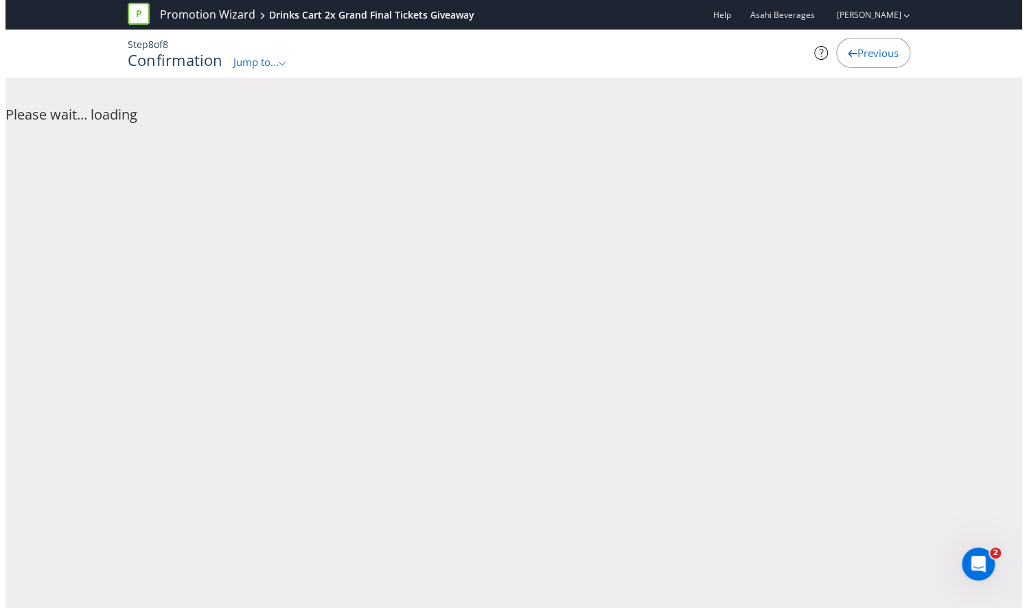
scroll to position [0, 0]
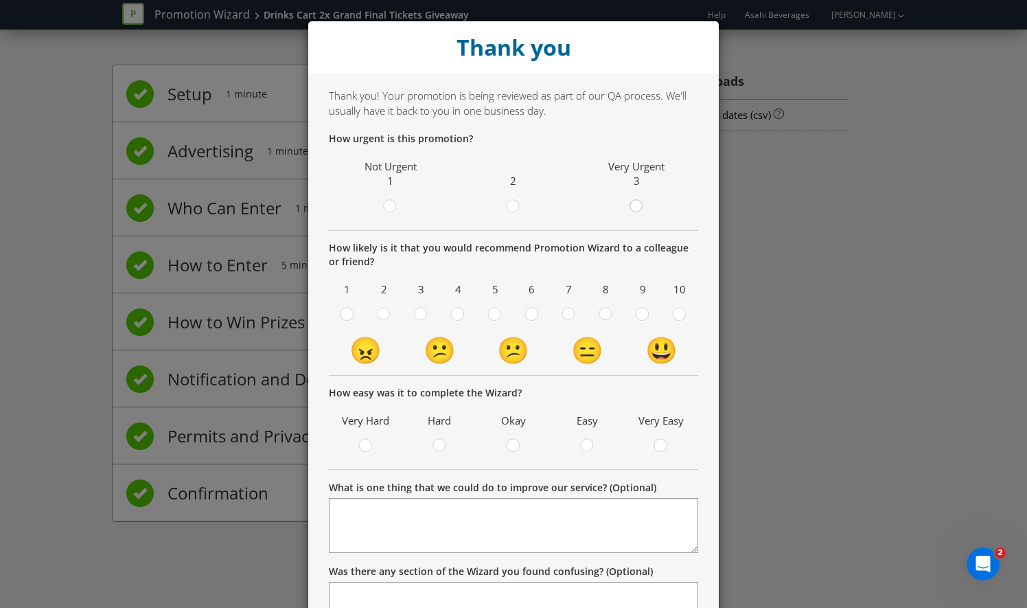
click at [632, 207] on circle at bounding box center [636, 206] width 12 height 12
click at [0, 0] on input "radio" at bounding box center [0, 0] width 0 height 0
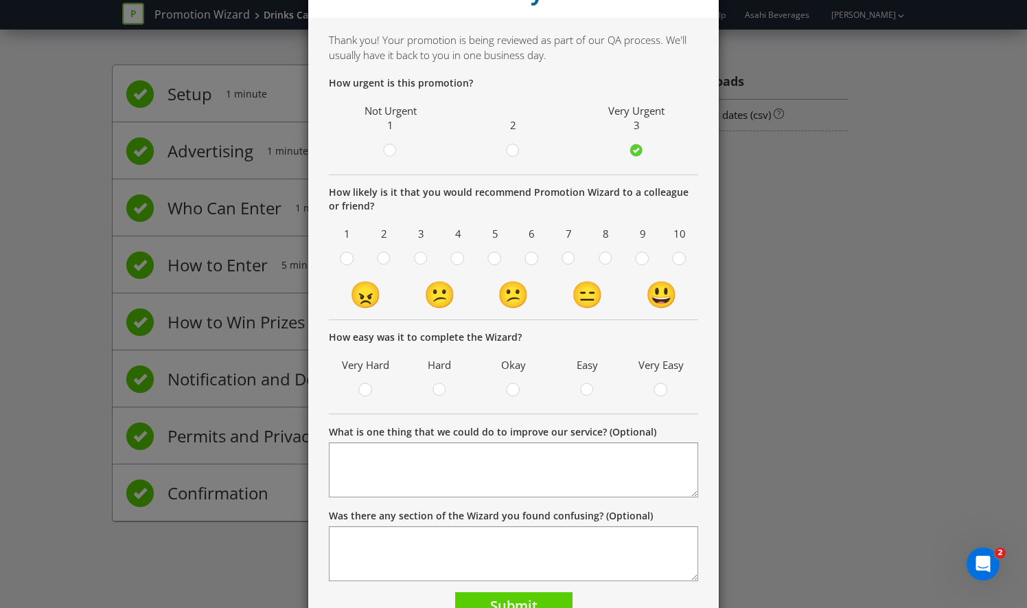
scroll to position [56, 0]
click at [673, 258] on circle at bounding box center [679, 257] width 12 height 12
click at [0, 0] on input "radio" at bounding box center [0, 0] width 0 height 0
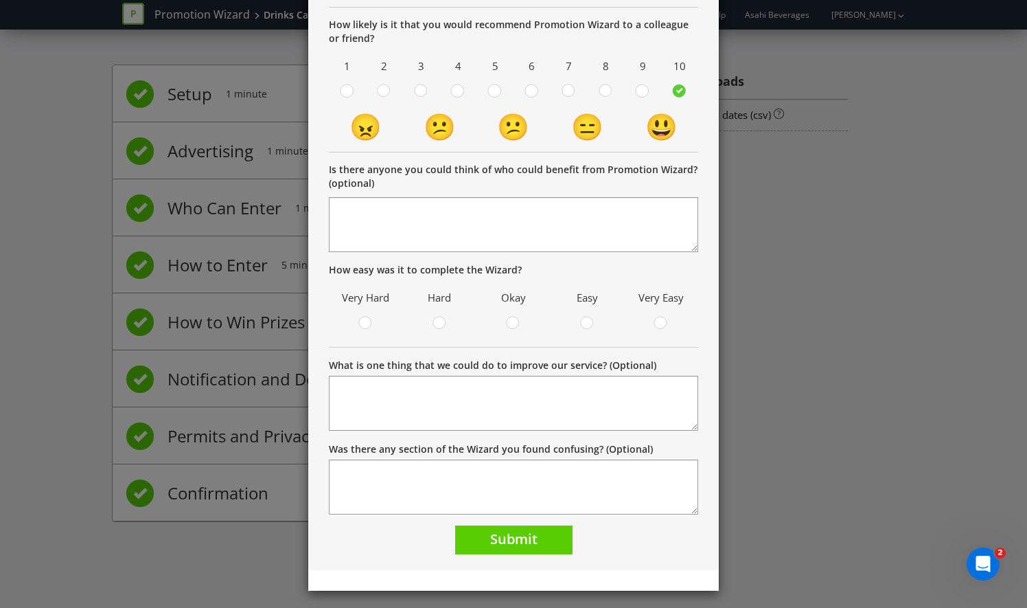
scroll to position [225, 0]
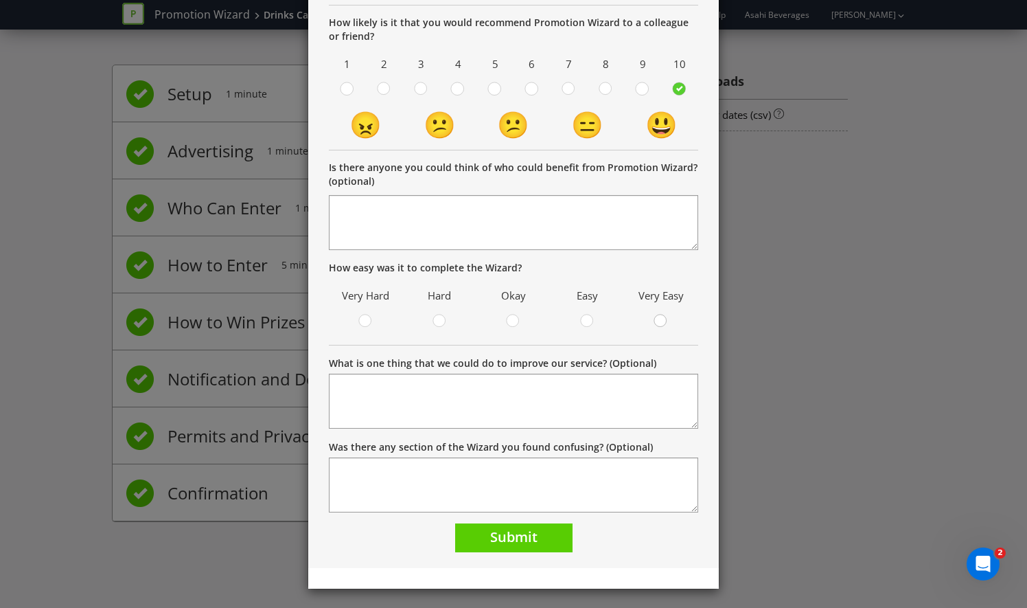
click at [658, 315] on div at bounding box center [661, 316] width 7 height 7
click at [0, 0] on input "radio" at bounding box center [0, 0] width 0 height 0
click at [523, 537] on span "Submit" at bounding box center [513, 536] width 47 height 19
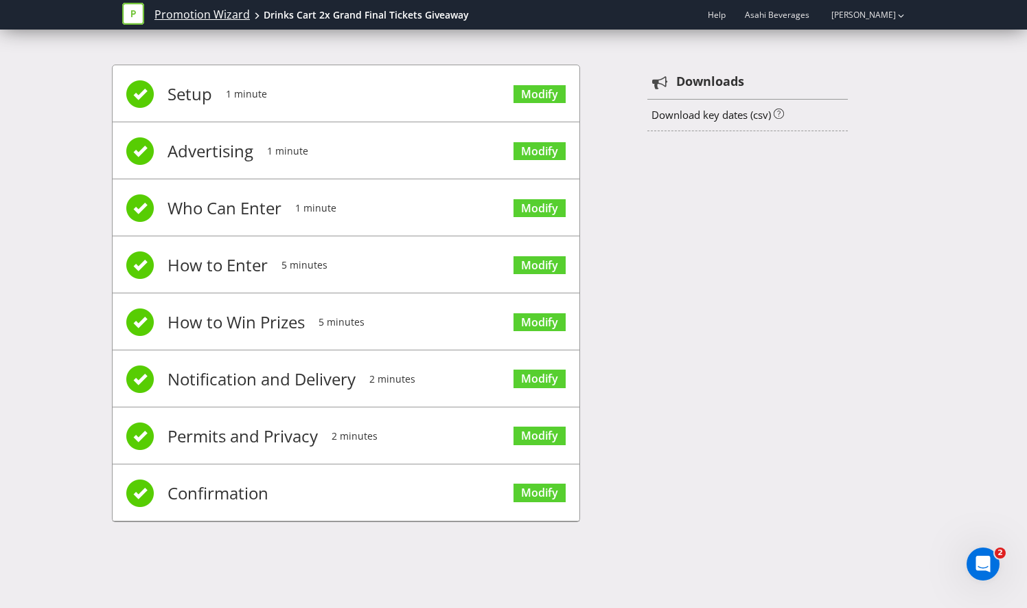
click at [199, 14] on link "Promotion Wizard" at bounding box center [201, 15] width 95 height 16
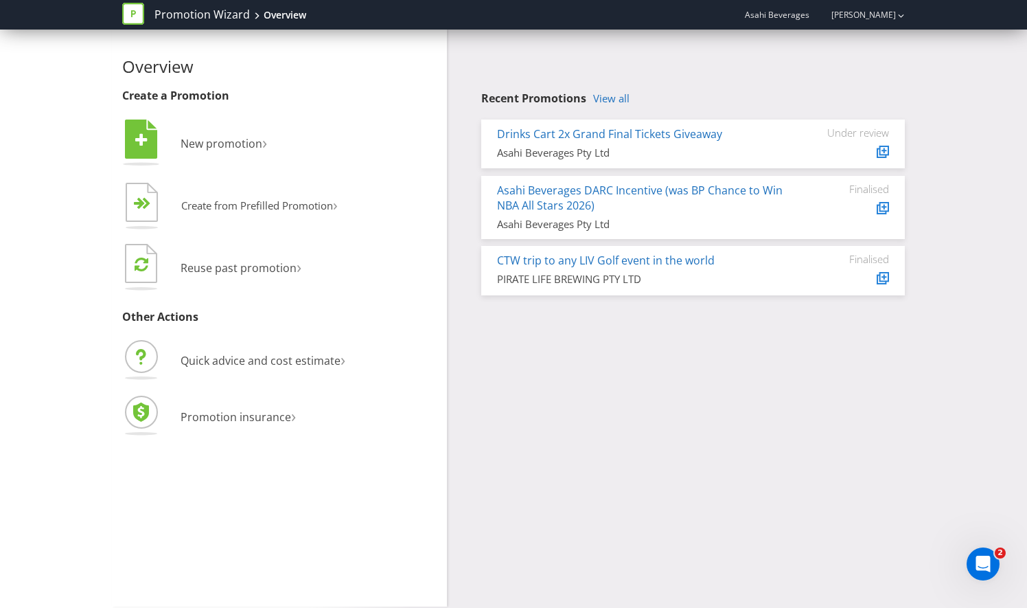
click at [140, 15] on icon at bounding box center [133, 14] width 22 height 22
click at [604, 467] on div "Overview Create a Promotion  New promotion ›   Create from Prefilled Promoti…" at bounding box center [513, 318] width 803 height 577
